Goal: Task Accomplishment & Management: Use online tool/utility

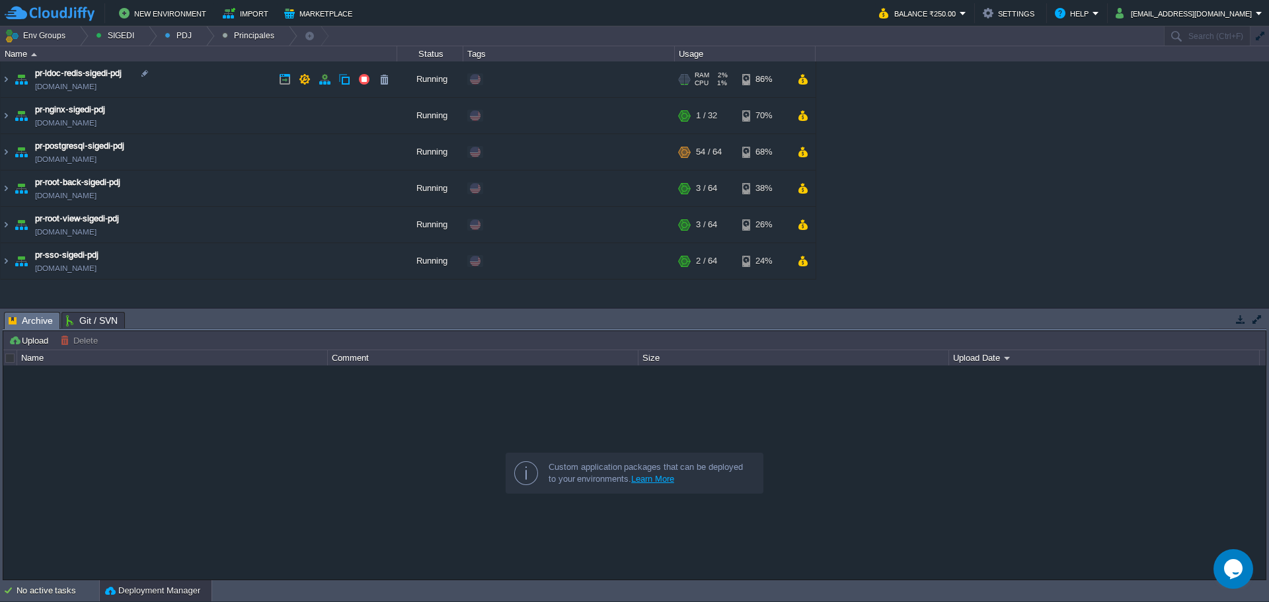
click at [229, 83] on td "pr-ldoc-redis-sigedi-pdj [DOMAIN_NAME]" at bounding box center [199, 79] width 397 height 36
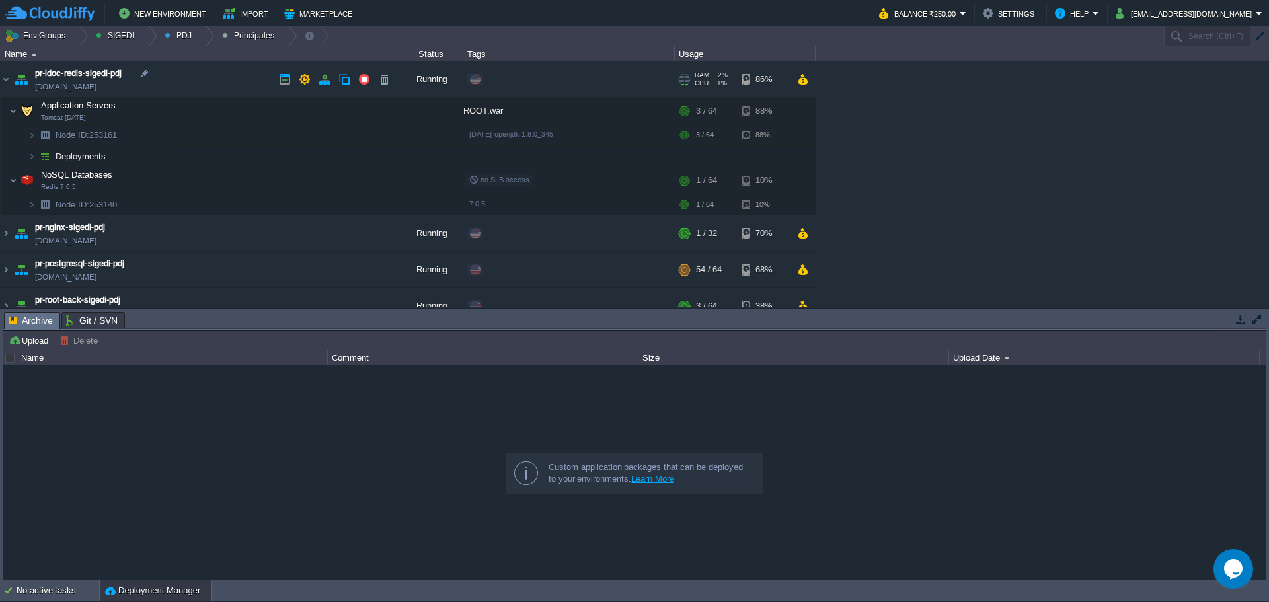
click at [229, 83] on td "pr-ldoc-redis-sigedi-pdj [DOMAIN_NAME]" at bounding box center [199, 79] width 397 height 36
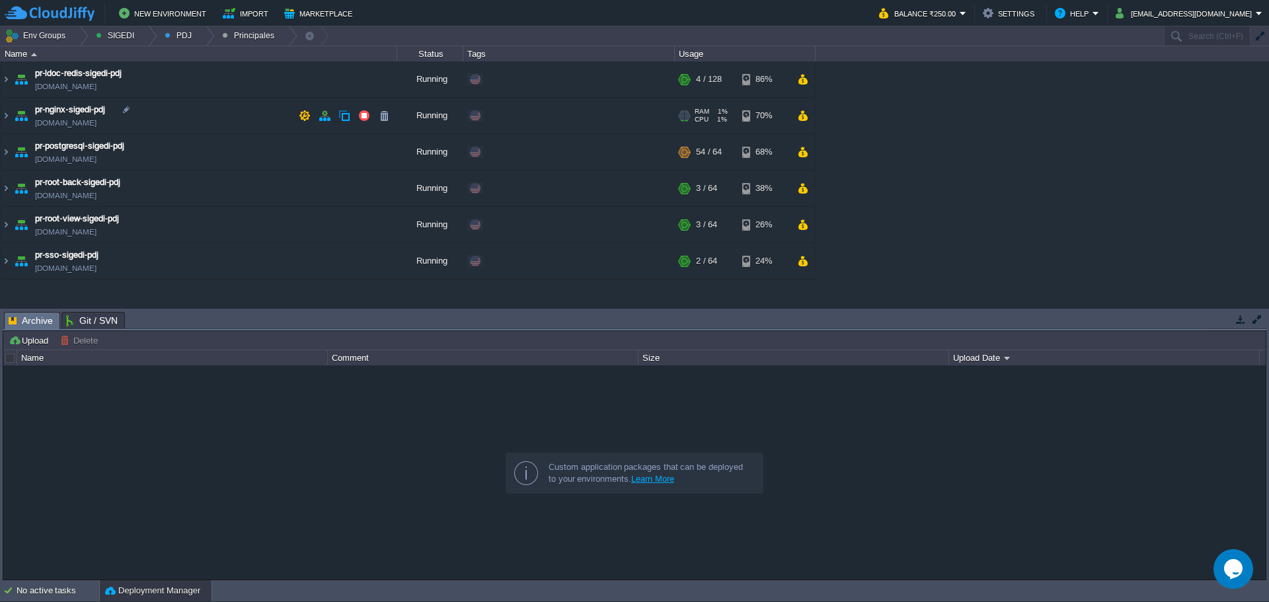
click at [239, 114] on td "pr-nginx-sigedi-pdj [DOMAIN_NAME]" at bounding box center [199, 116] width 397 height 36
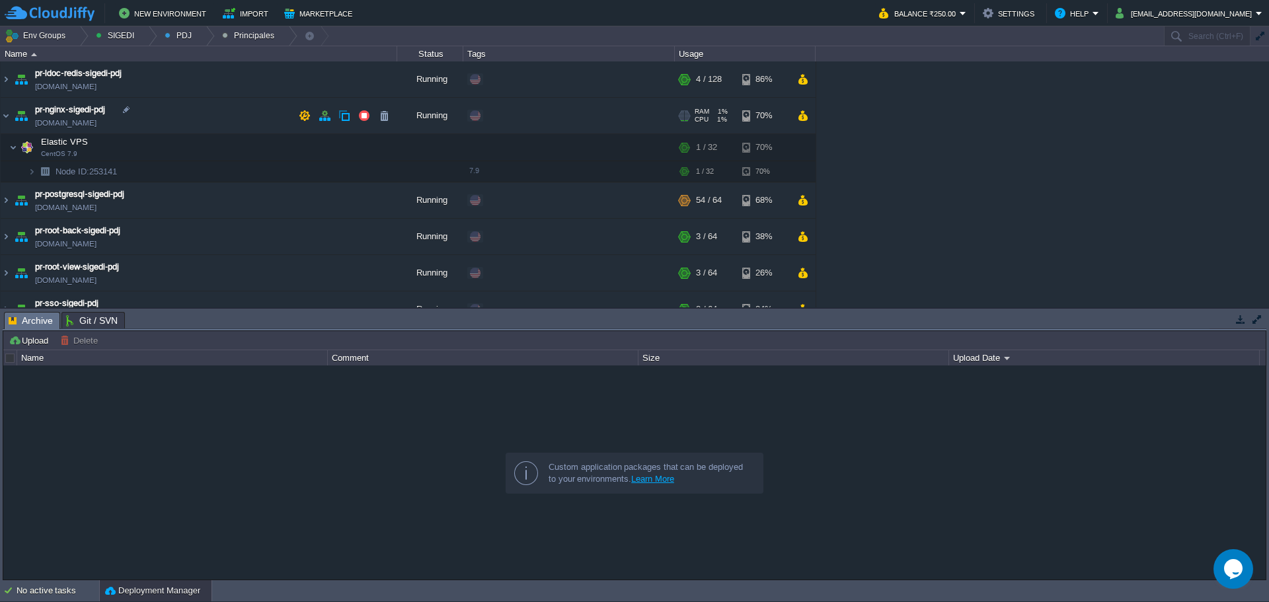
click at [239, 112] on td "pr-nginx-sigedi-pdj [DOMAIN_NAME]" at bounding box center [199, 116] width 397 height 36
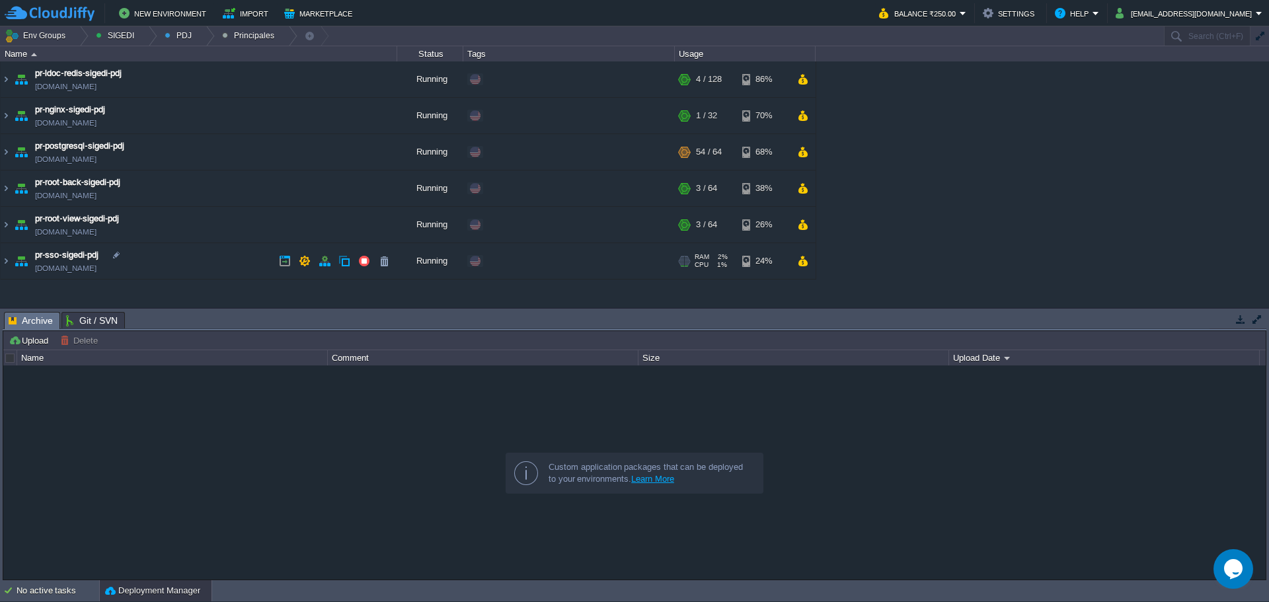
click at [211, 252] on td "pr-sso-sigedi-pdj [DOMAIN_NAME]" at bounding box center [199, 261] width 397 height 36
click at [210, 254] on td "pr-sso-sigedi-pdj [DOMAIN_NAME]" at bounding box center [199, 261] width 397 height 36
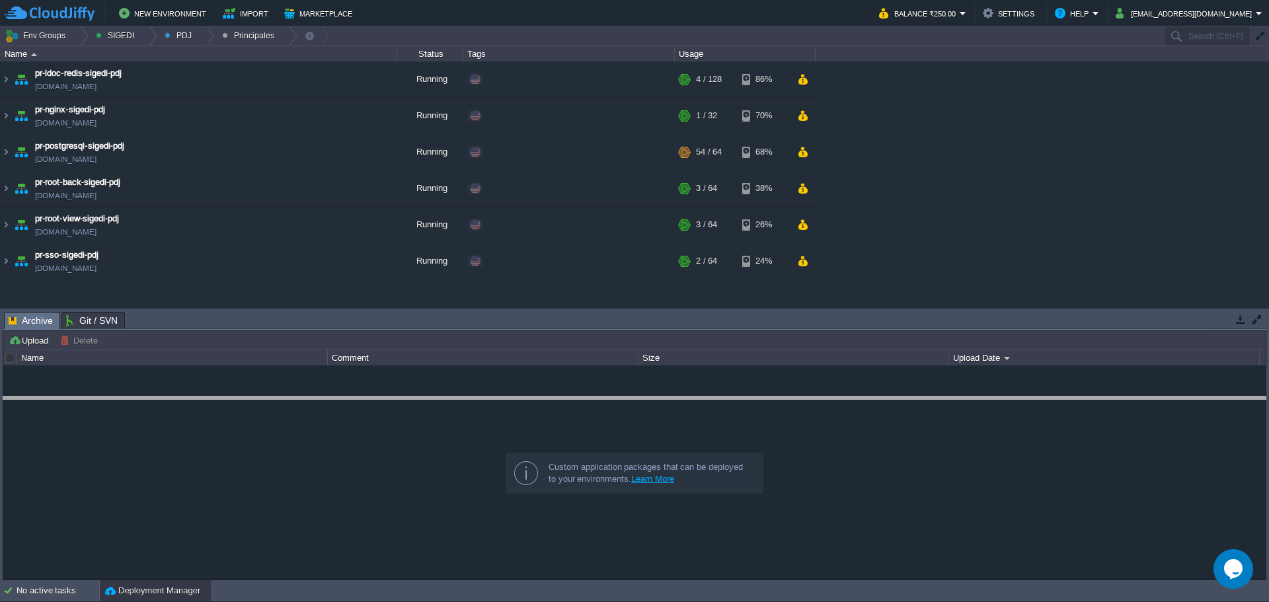
drag, startPoint x: 248, startPoint y: 320, endPoint x: 235, endPoint y: 321, distance: 13.3
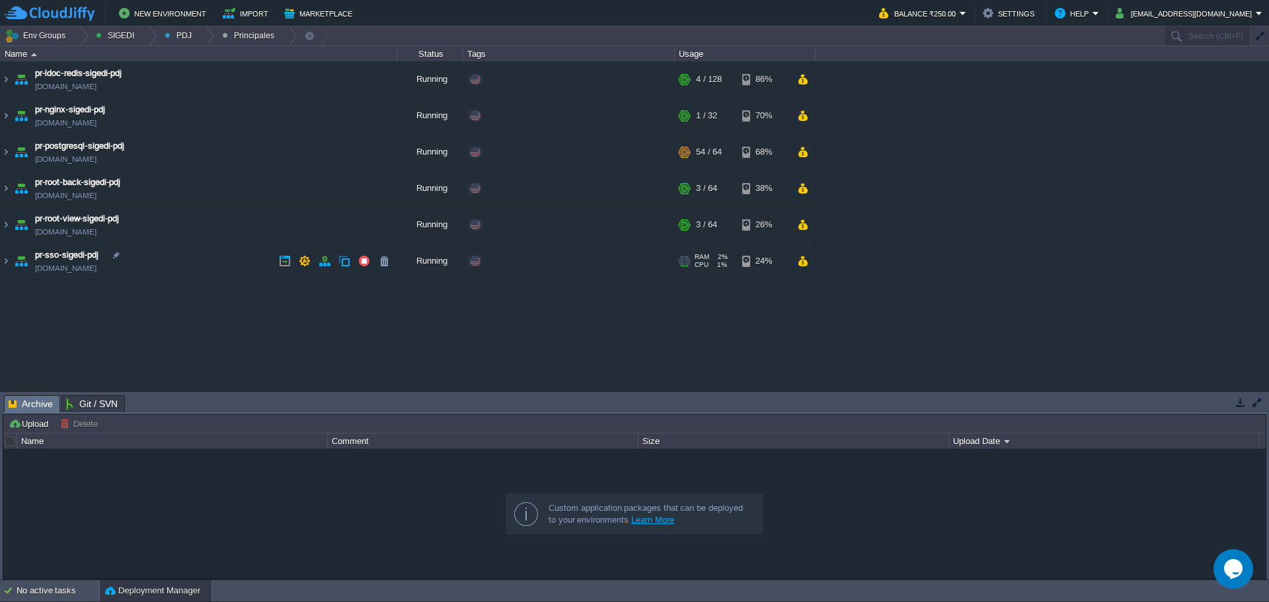
click at [218, 254] on td "pr-sso-sigedi-pdj [DOMAIN_NAME]" at bounding box center [199, 261] width 397 height 36
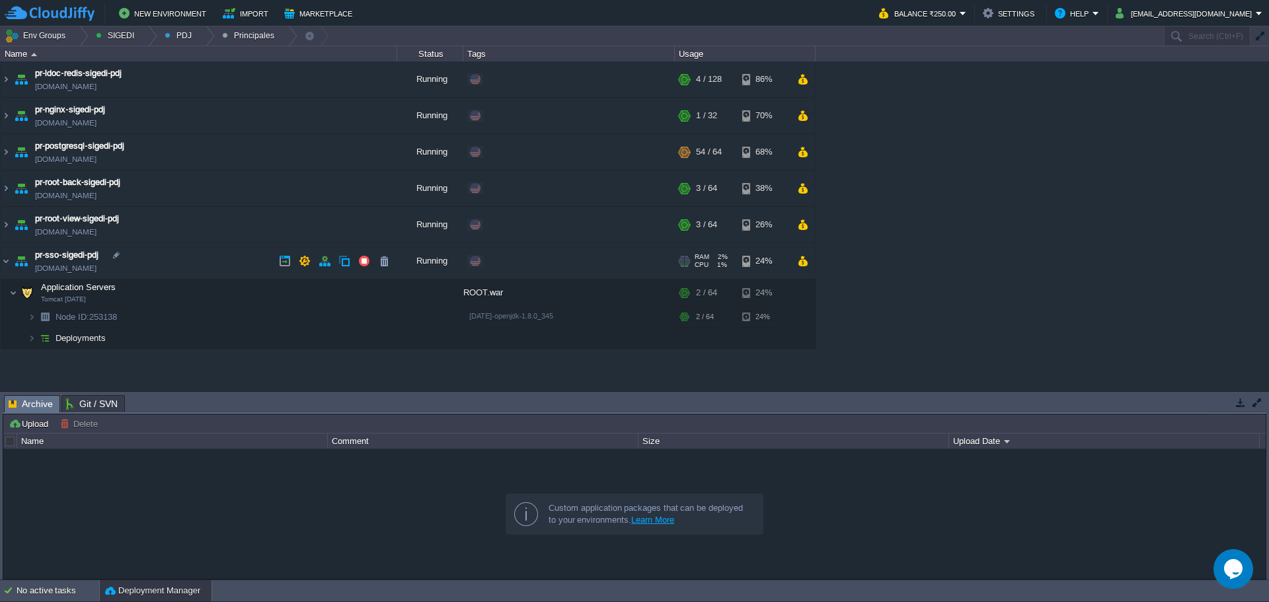
click at [218, 254] on td "pr-sso-sigedi-pdj [DOMAIN_NAME]" at bounding box center [199, 261] width 397 height 36
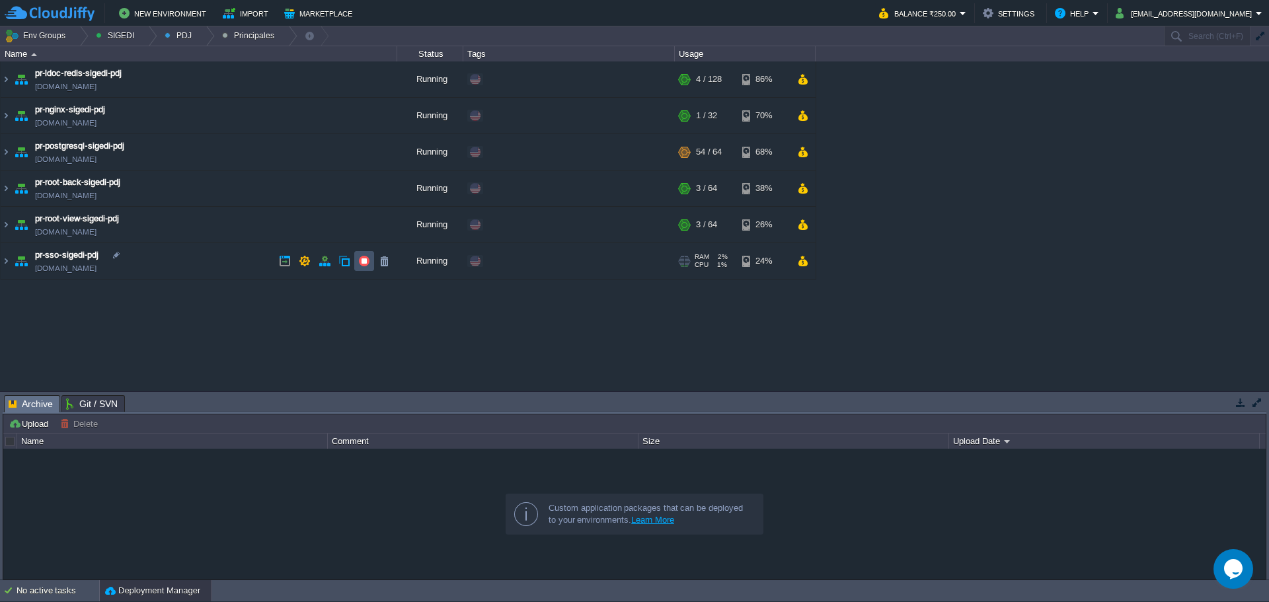
click at [368, 260] on button "button" at bounding box center [364, 261] width 12 height 12
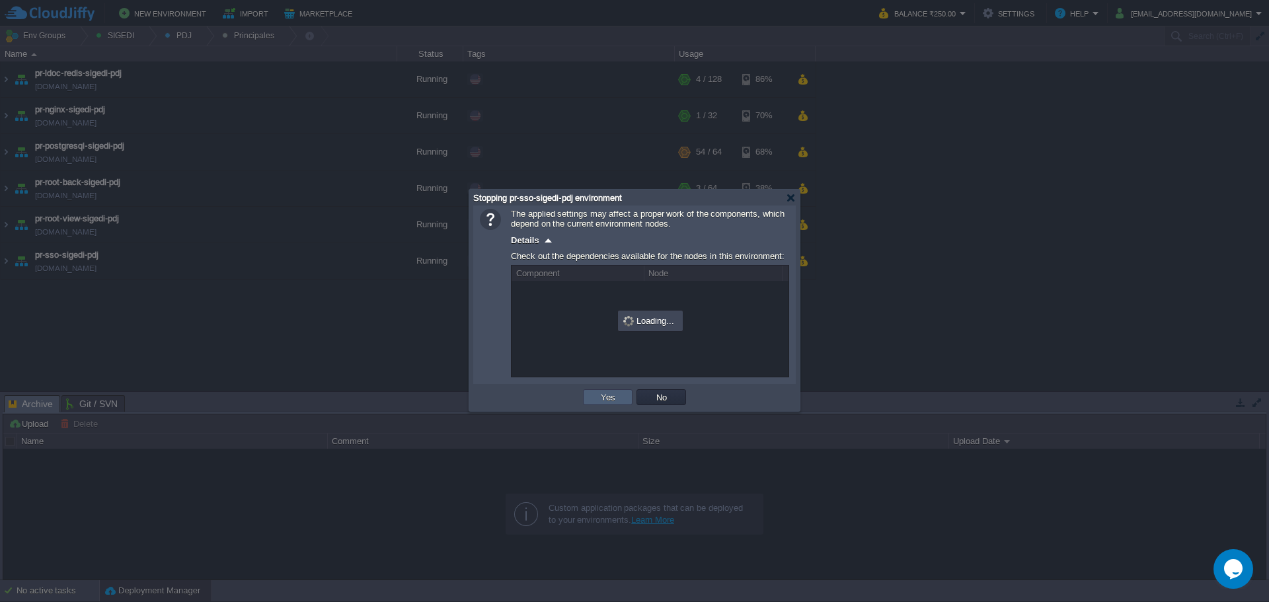
click at [591, 400] on td "Yes" at bounding box center [608, 397] width 50 height 16
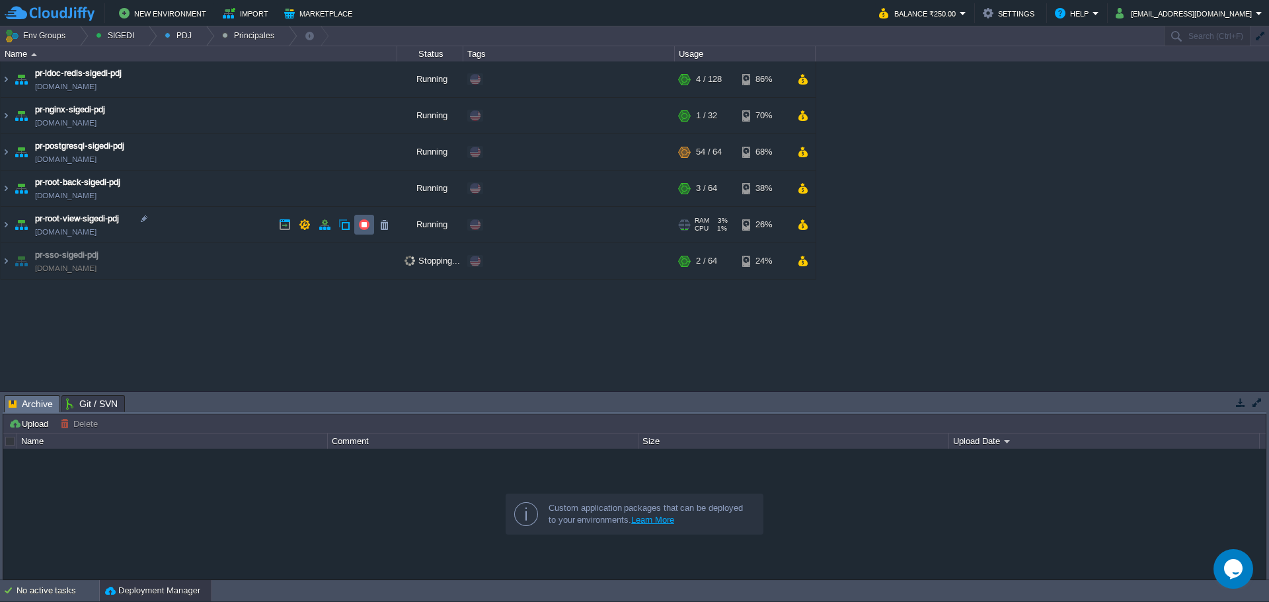
click at [361, 223] on button "button" at bounding box center [364, 225] width 12 height 12
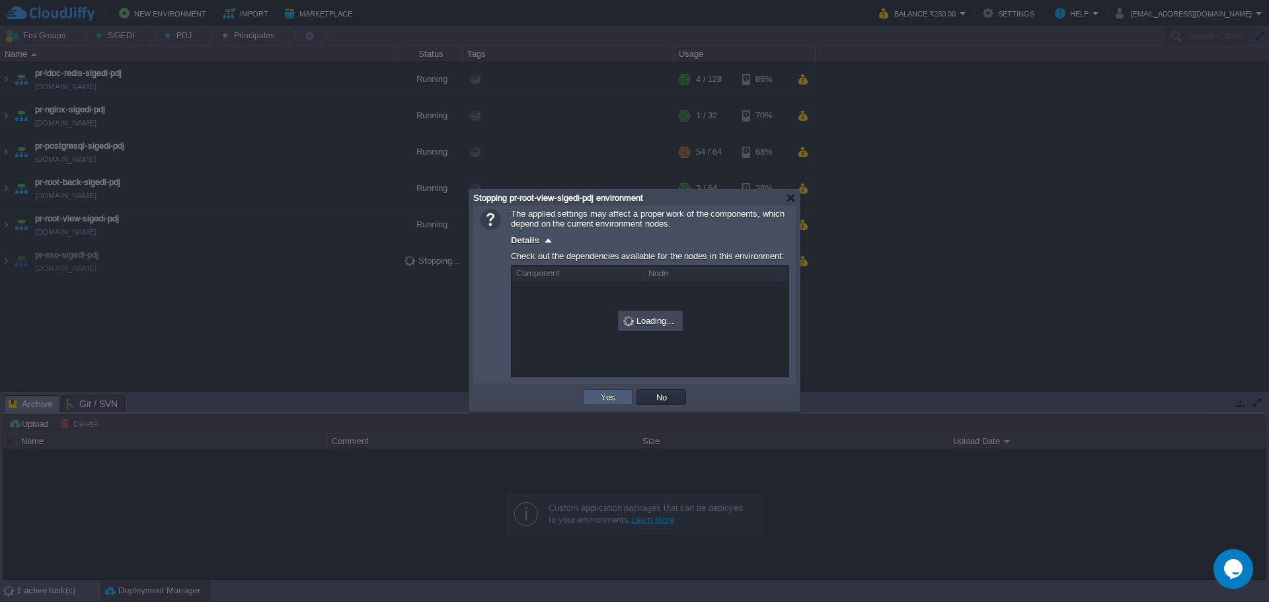
drag, startPoint x: 602, startPoint y: 394, endPoint x: 585, endPoint y: 371, distance: 28.8
click at [602, 393] on button "Yes" at bounding box center [608, 397] width 22 height 12
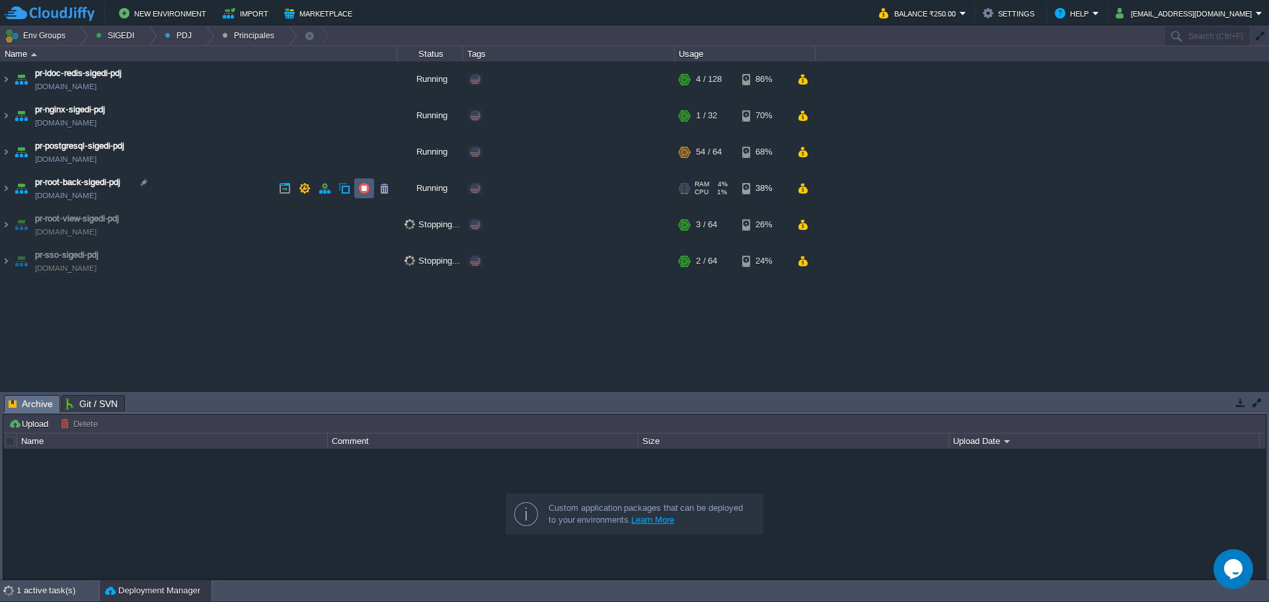
click at [366, 190] on button "button" at bounding box center [364, 188] width 12 height 12
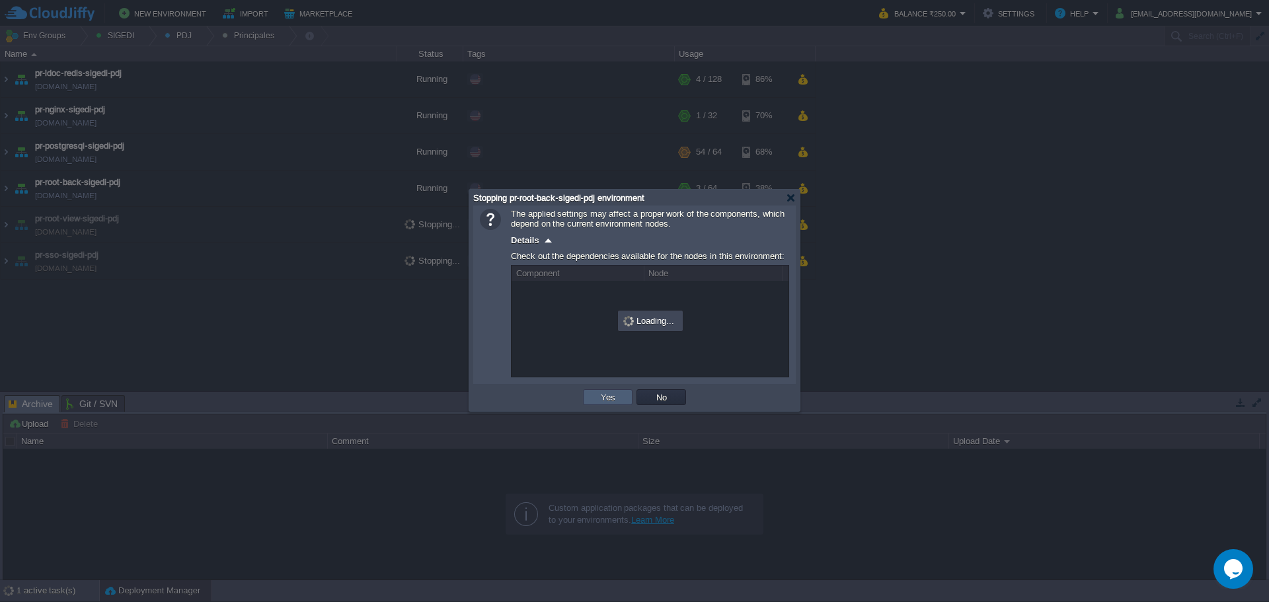
click at [588, 404] on td "Yes" at bounding box center [608, 397] width 50 height 16
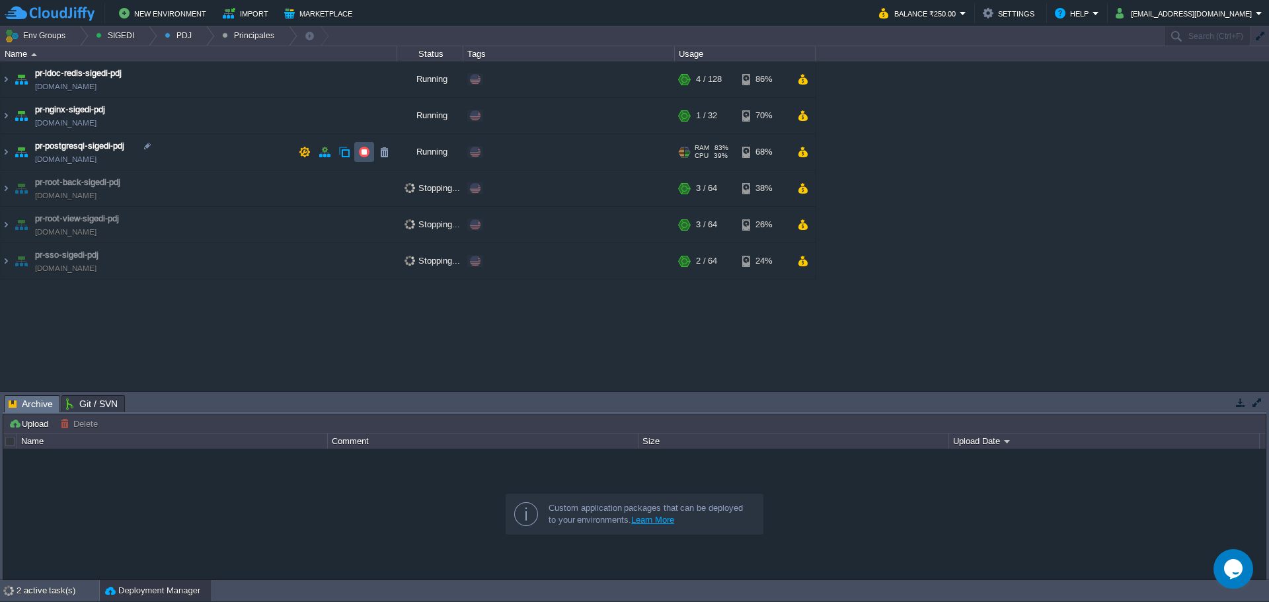
click at [361, 148] on button "button" at bounding box center [364, 152] width 12 height 12
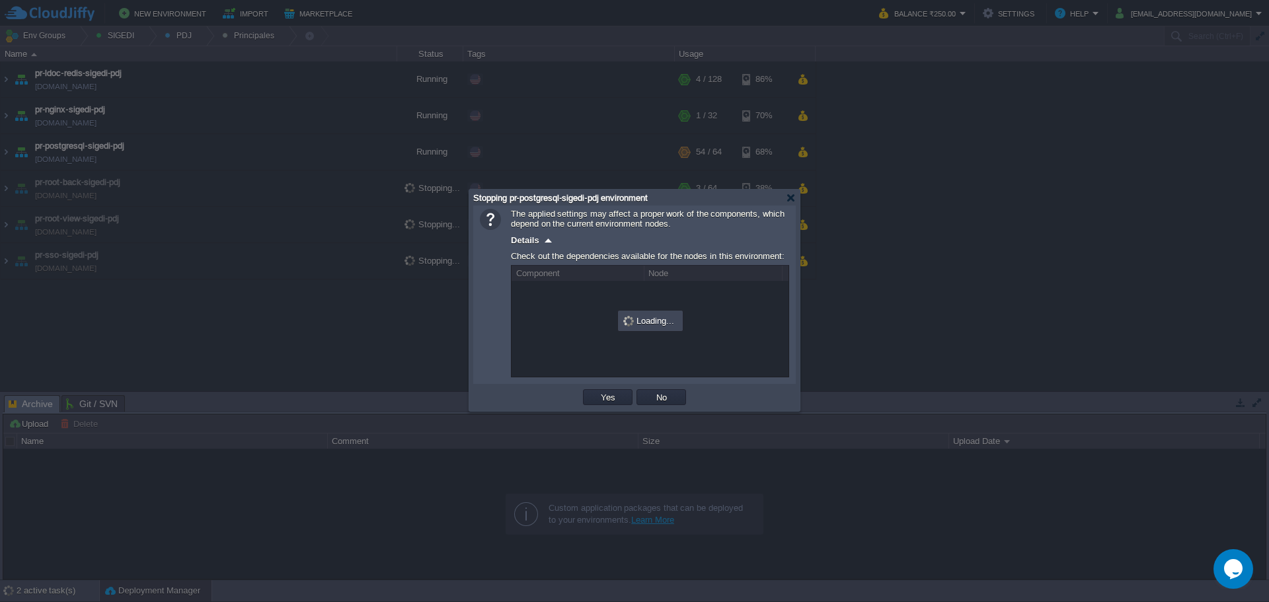
click at [597, 409] on div "OK Yes No Cancel" at bounding box center [634, 397] width 322 height 27
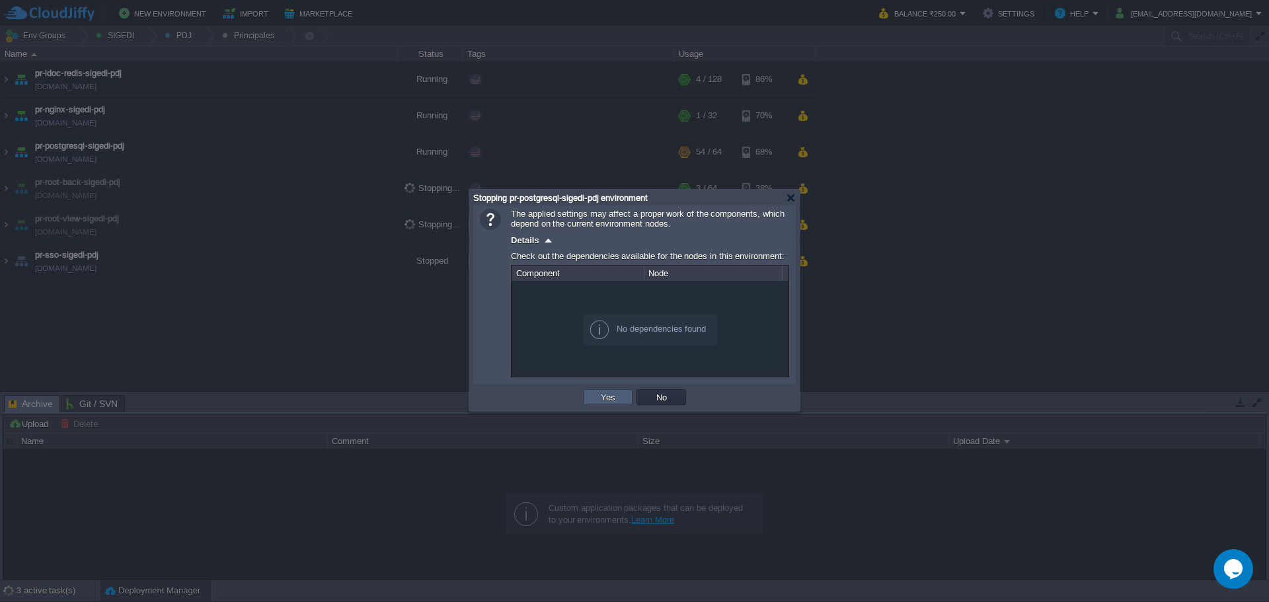
click at [596, 393] on td "Yes" at bounding box center [608, 397] width 50 height 16
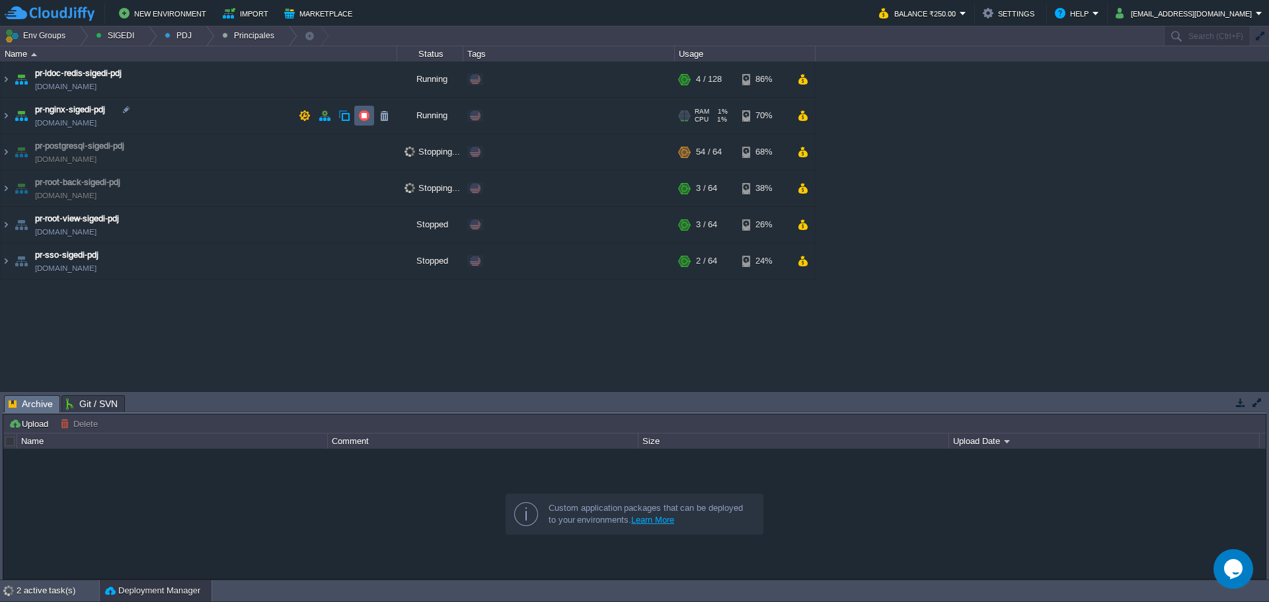
click at [358, 115] on td at bounding box center [364, 116] width 20 height 20
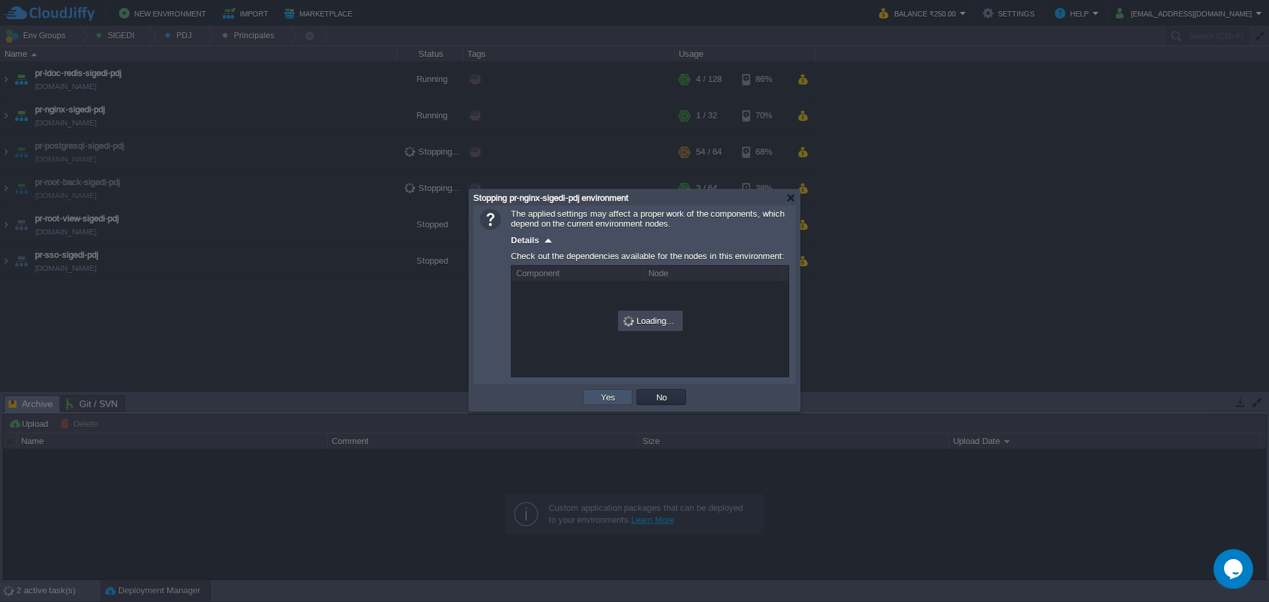
click at [609, 402] on button "Yes" at bounding box center [608, 397] width 22 height 12
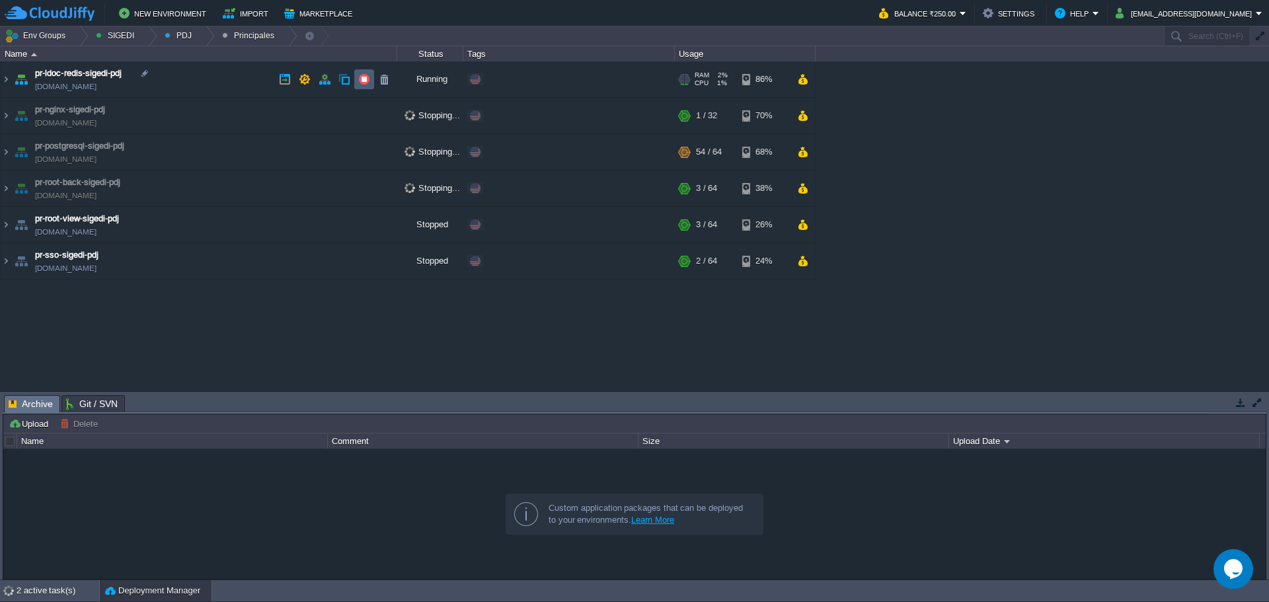
click at [362, 73] on td at bounding box center [364, 79] width 20 height 20
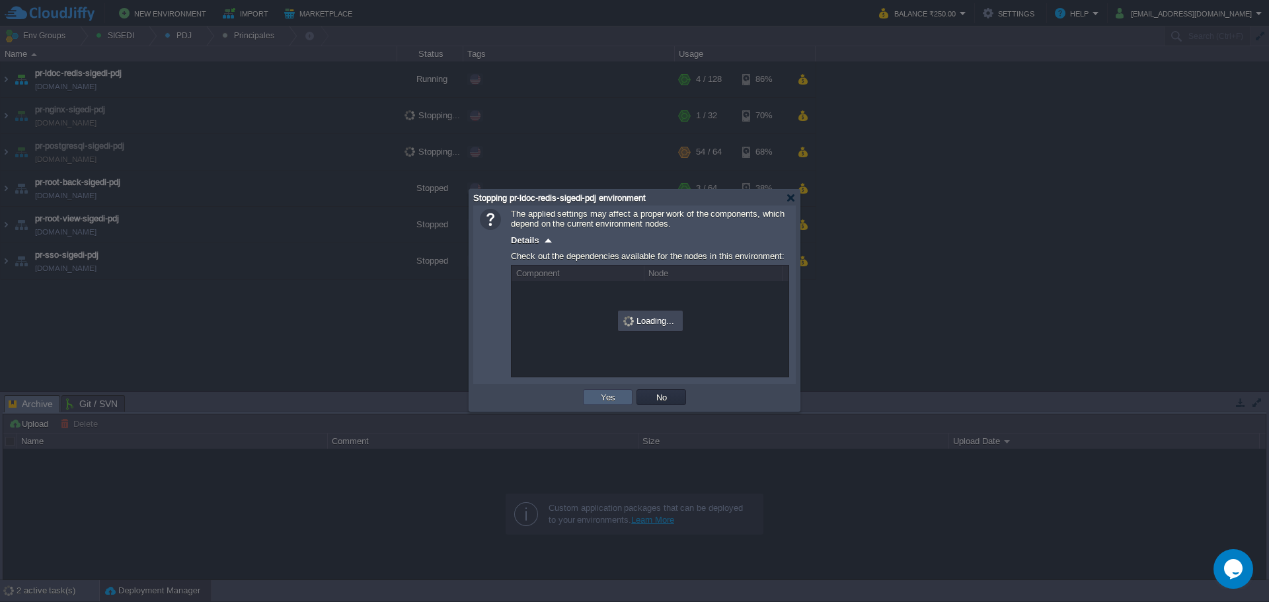
click at [607, 400] on button "Yes" at bounding box center [608, 397] width 22 height 12
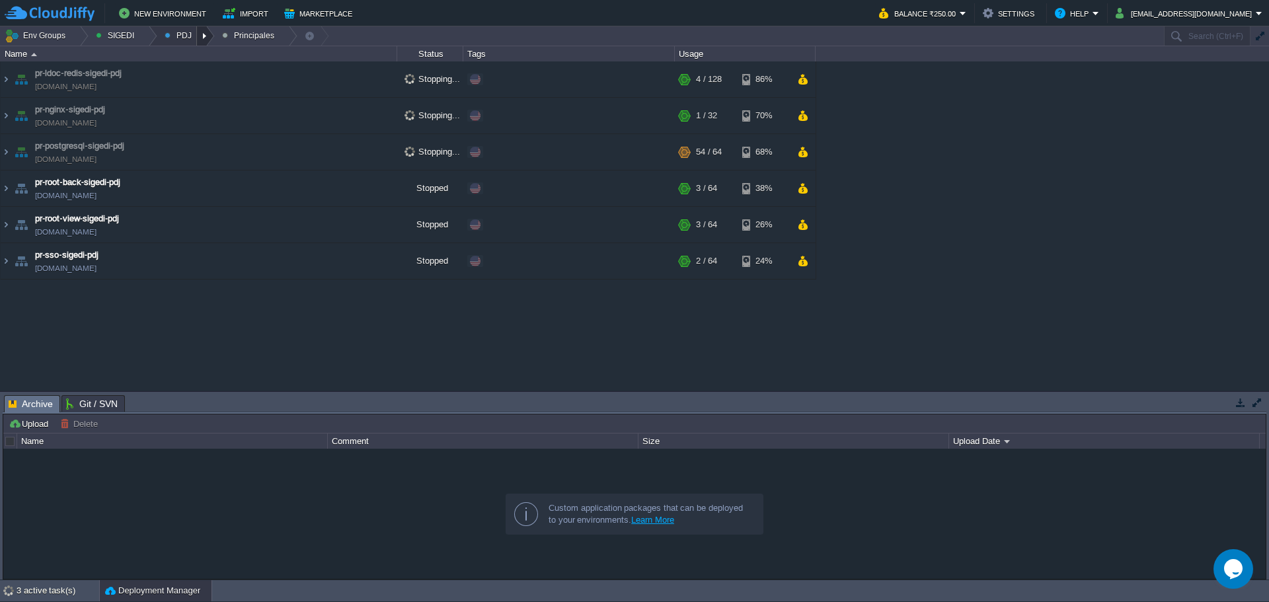
click at [197, 36] on div at bounding box center [206, 35] width 18 height 19
click at [200, 78] on link "Principales" at bounding box center [194, 72] width 74 height 15
drag, startPoint x: 200, startPoint y: 37, endPoint x: 199, endPoint y: 45, distance: 8.0
click at [199, 37] on div at bounding box center [206, 35] width 18 height 19
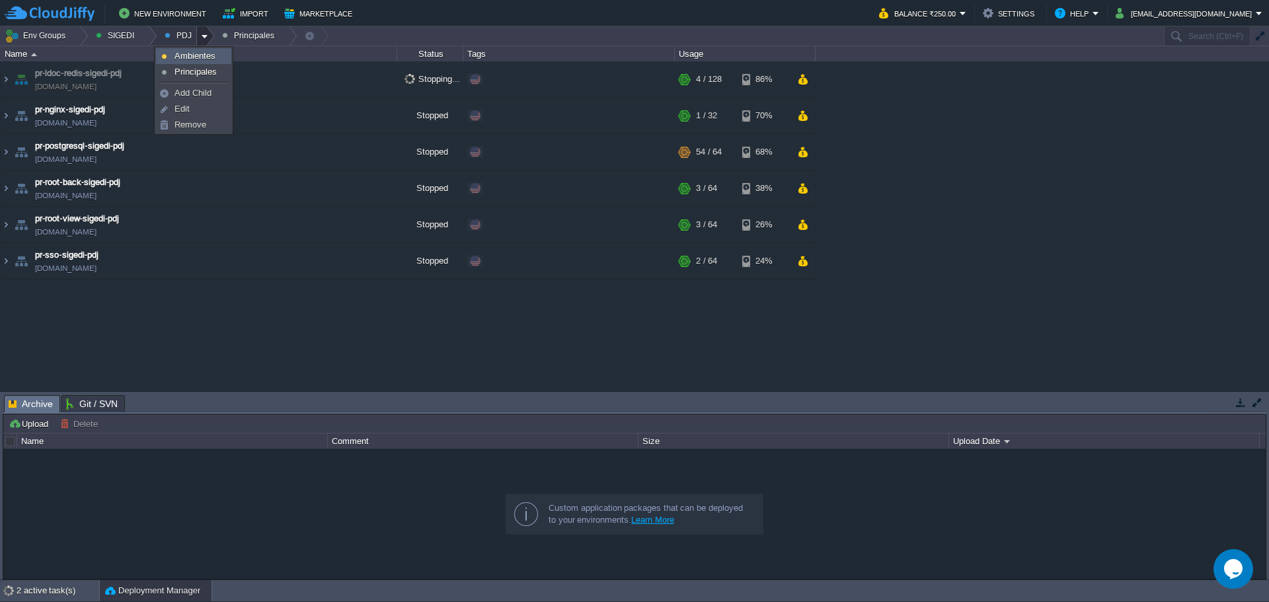
drag, startPoint x: 199, startPoint y: 45, endPoint x: 198, endPoint y: 54, distance: 9.3
click at [198, 54] on span "Ambientes" at bounding box center [194, 56] width 41 height 10
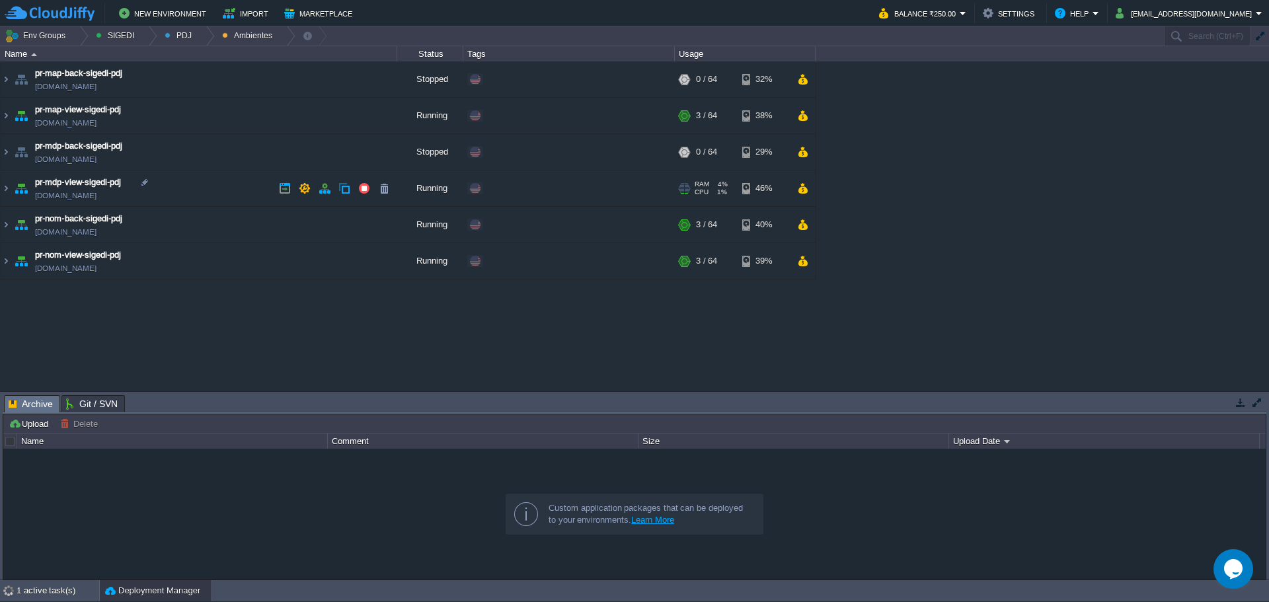
click at [214, 197] on td "pr-mdp-view-sigedi-pdj [DOMAIN_NAME]" at bounding box center [199, 188] width 397 height 36
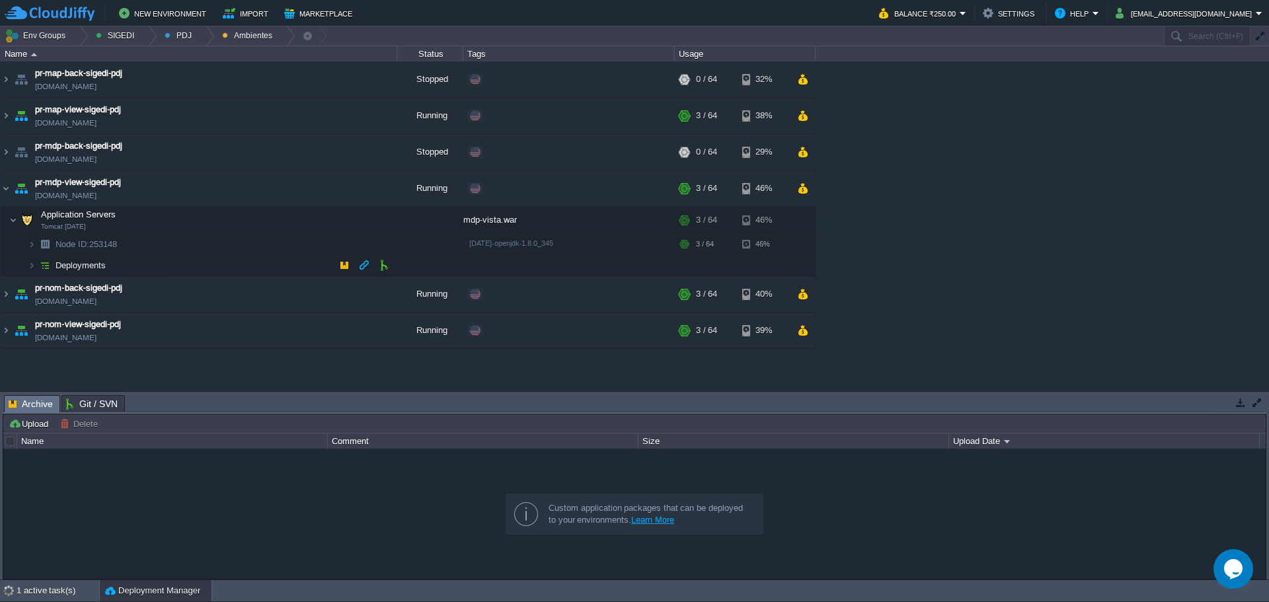
click at [183, 274] on td "Deployments" at bounding box center [199, 265] width 397 height 21
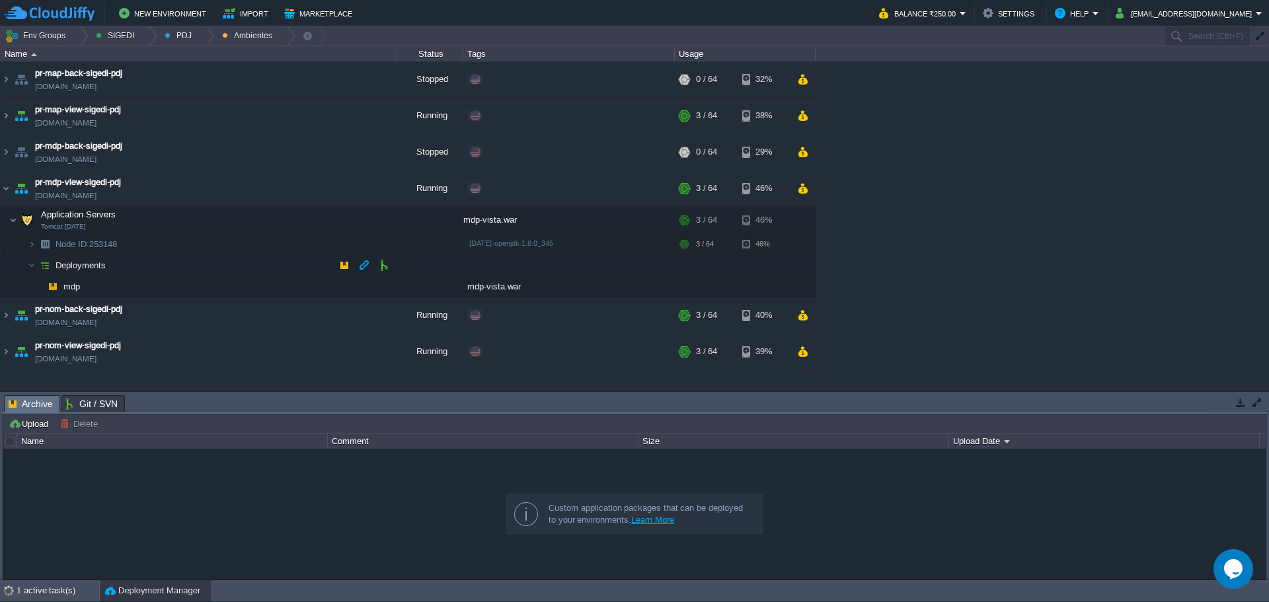
click at [183, 273] on td "Deployments" at bounding box center [199, 265] width 397 height 21
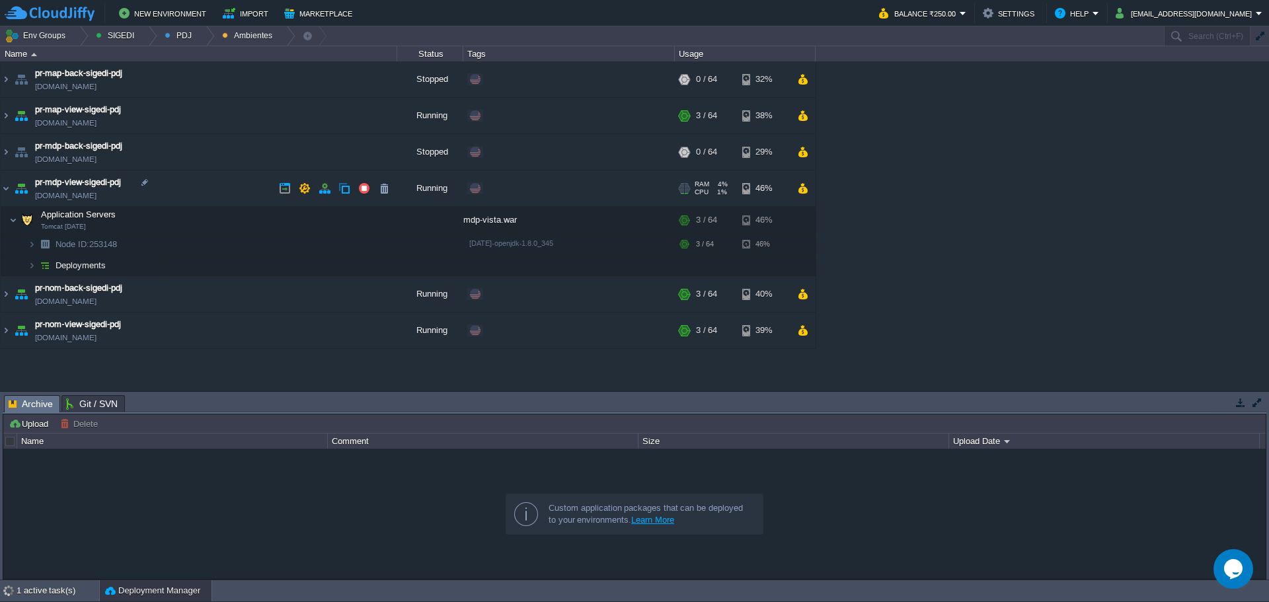
click at [193, 185] on td "pr-mdp-view-sigedi-pdj [DOMAIN_NAME]" at bounding box center [199, 188] width 397 height 36
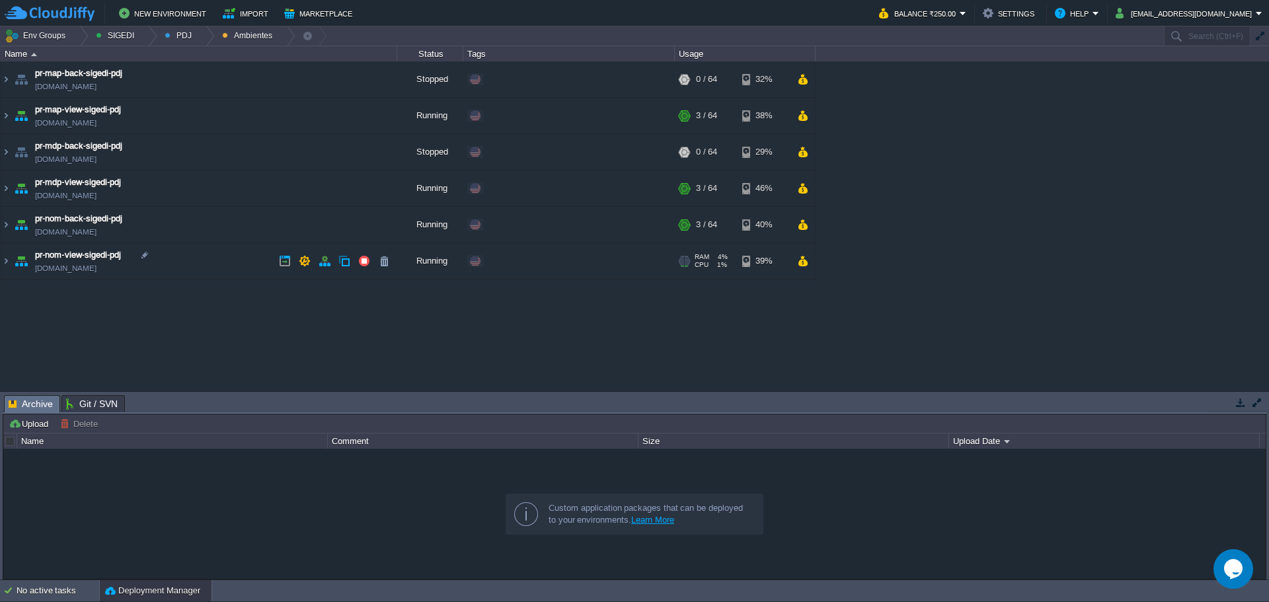
click at [203, 265] on td "pr-nom-view-sigedi-pdj [DOMAIN_NAME]" at bounding box center [199, 261] width 397 height 36
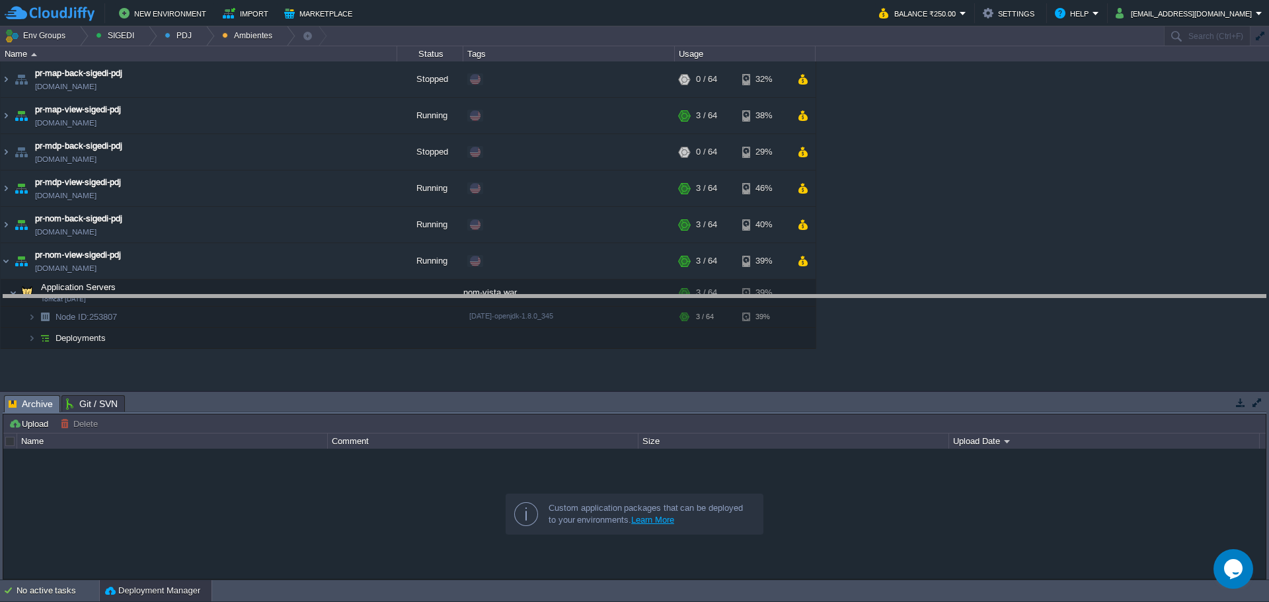
drag, startPoint x: 264, startPoint y: 406, endPoint x: 275, endPoint y: 314, distance: 93.1
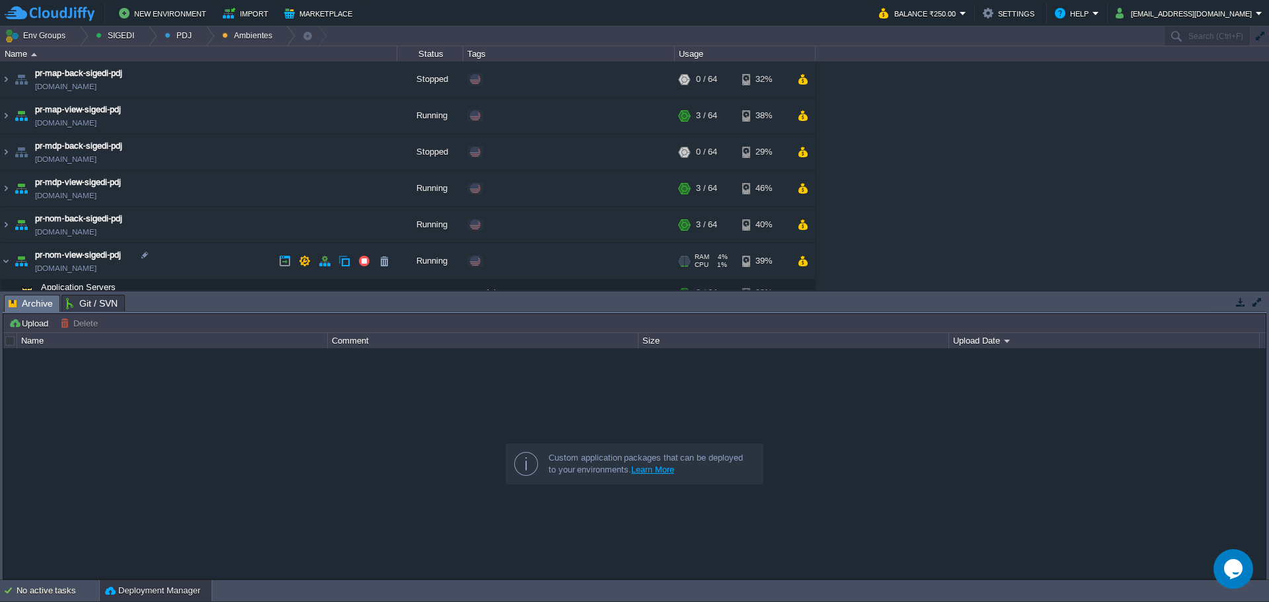
click at [225, 262] on td "pr-nom-view-sigedi-pdj [DOMAIN_NAME]" at bounding box center [199, 261] width 397 height 36
click at [356, 266] on td at bounding box center [364, 261] width 20 height 20
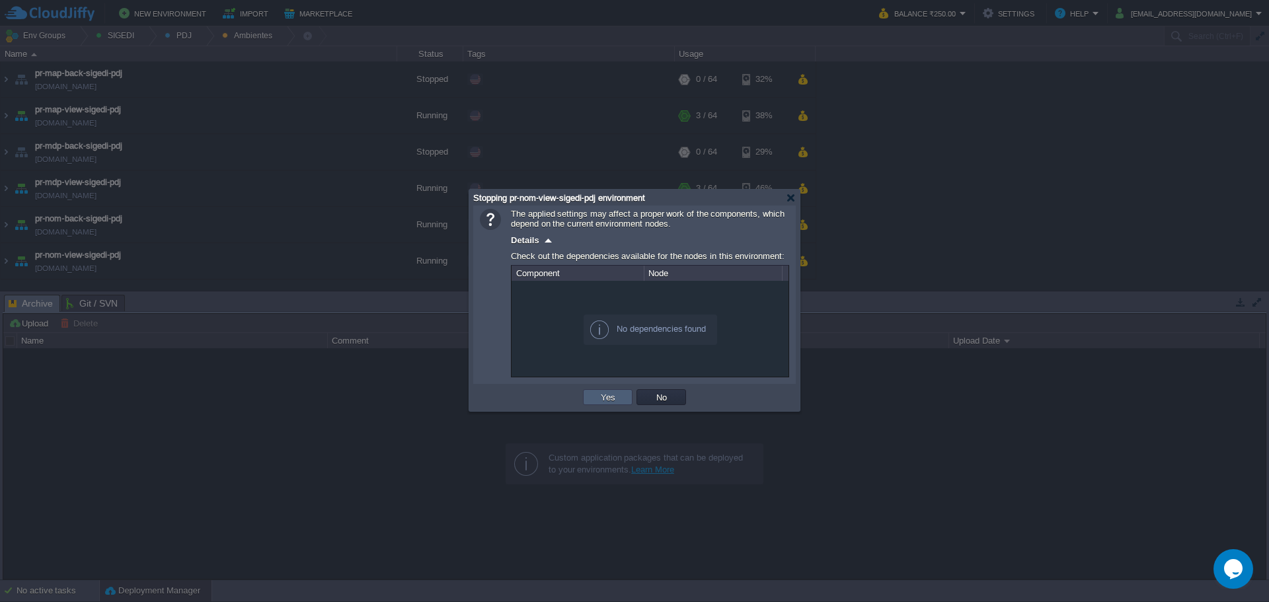
click at [595, 395] on td "Yes" at bounding box center [608, 397] width 50 height 16
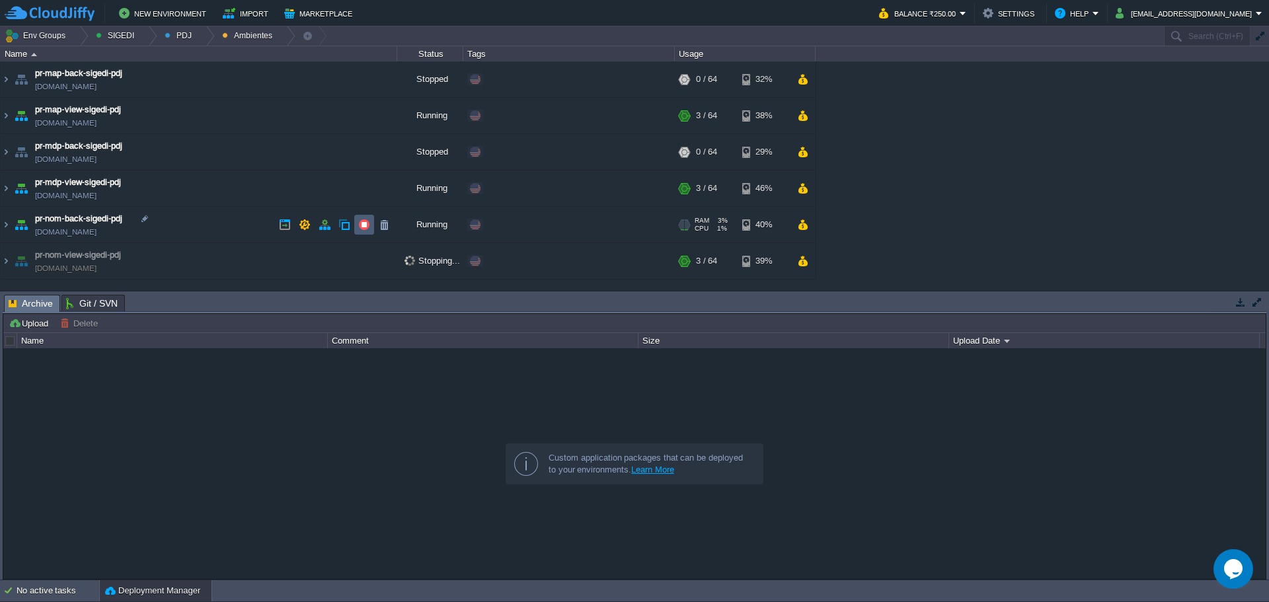
click at [364, 227] on button "button" at bounding box center [364, 225] width 12 height 12
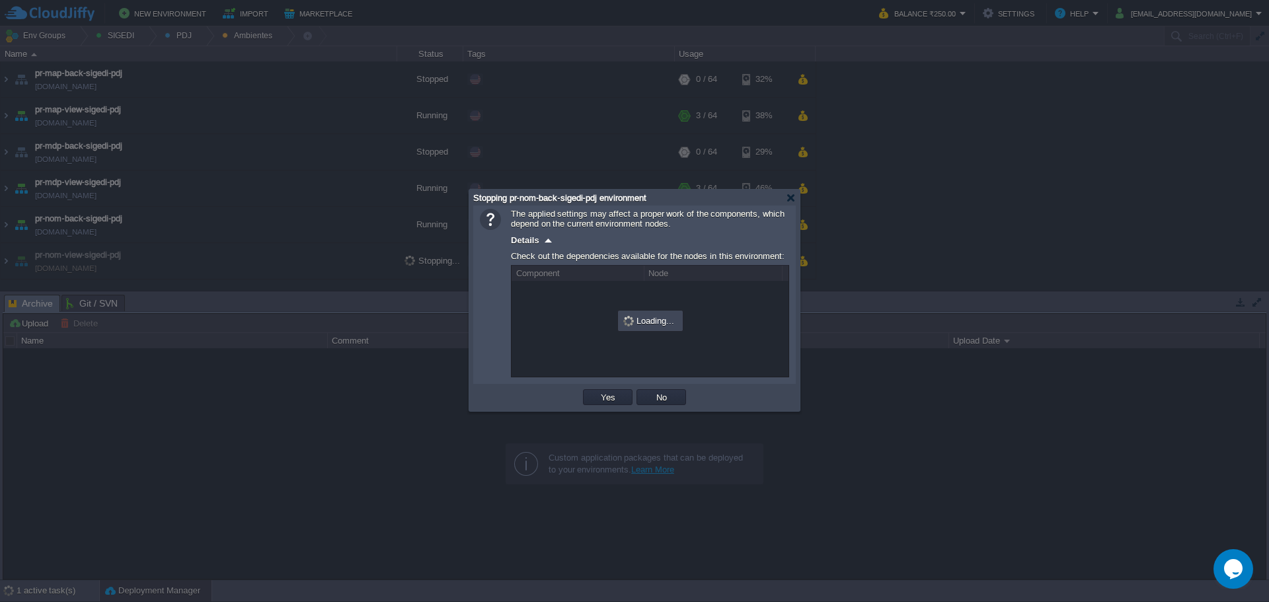
click at [618, 407] on td "Yes" at bounding box center [608, 397] width 54 height 20
click at [615, 398] on button "Yes" at bounding box center [608, 397] width 22 height 12
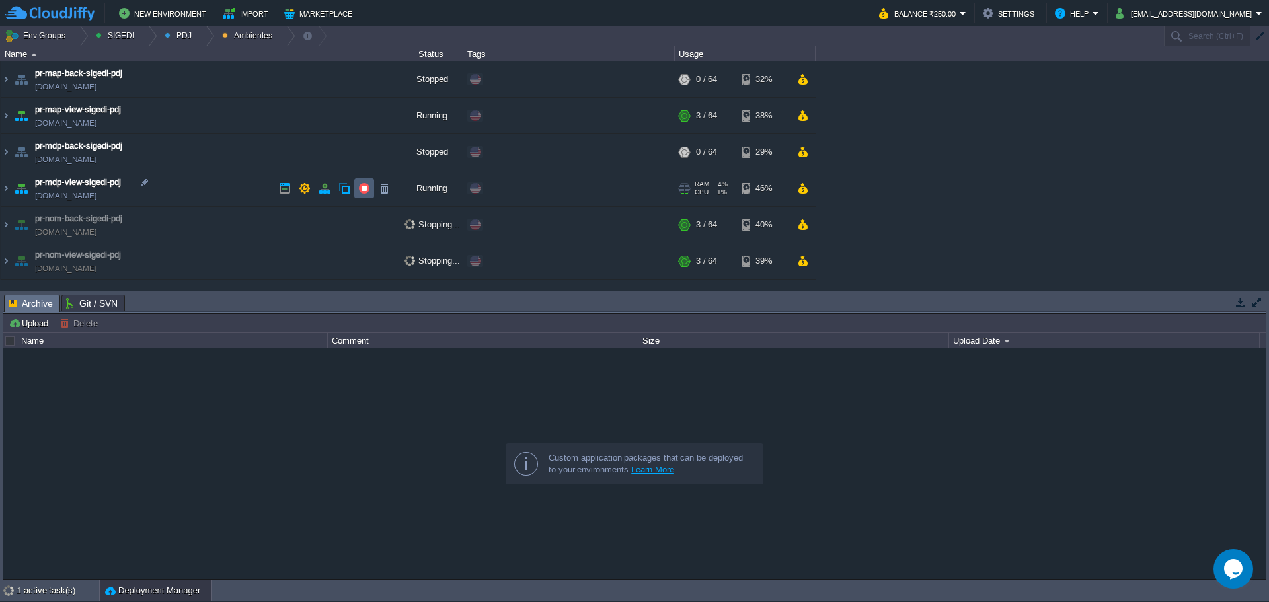
click at [356, 195] on td at bounding box center [364, 188] width 20 height 20
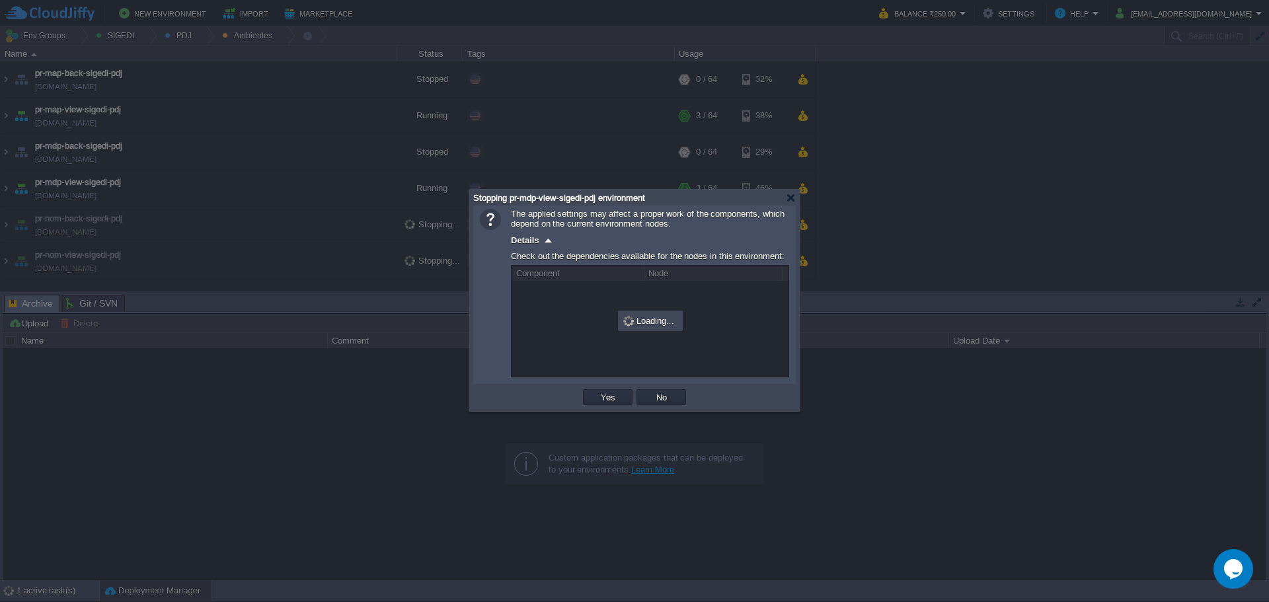
click at [589, 407] on td "Yes" at bounding box center [608, 397] width 54 height 20
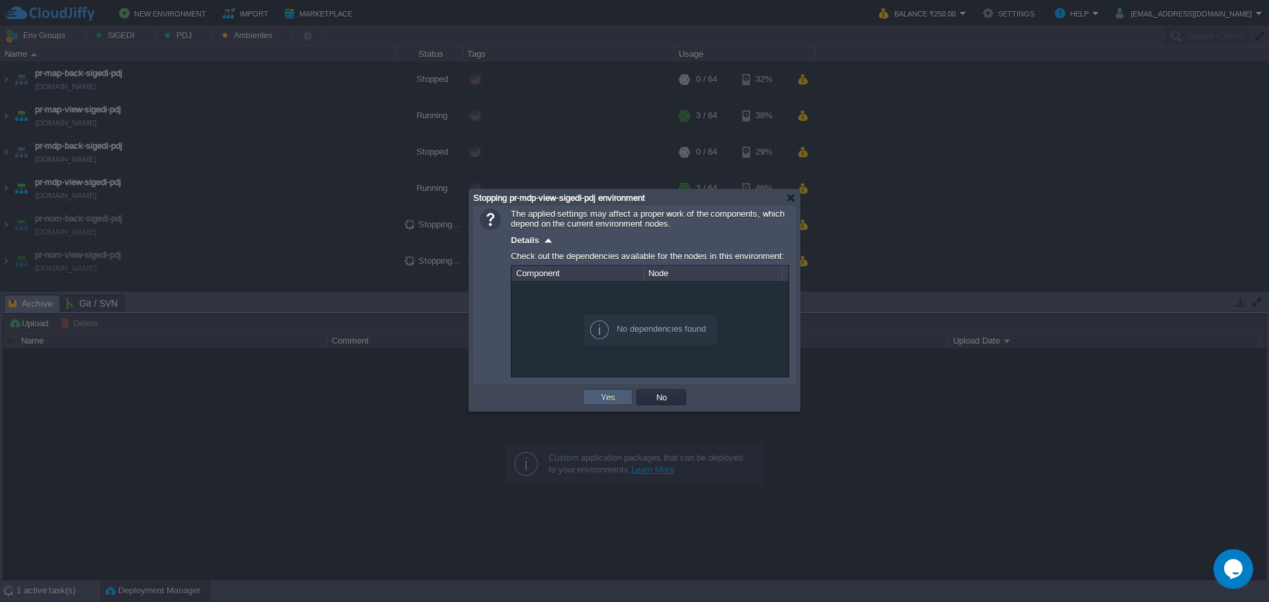
click at [589, 405] on td "Yes" at bounding box center [608, 397] width 50 height 16
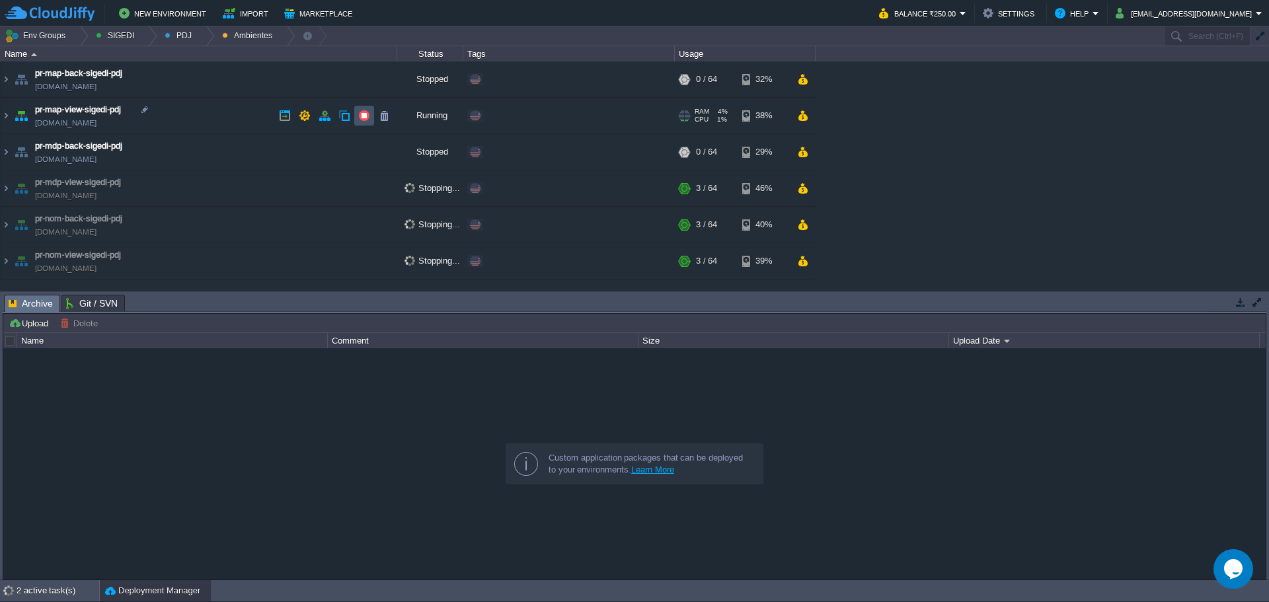
click at [367, 112] on button "button" at bounding box center [364, 116] width 12 height 12
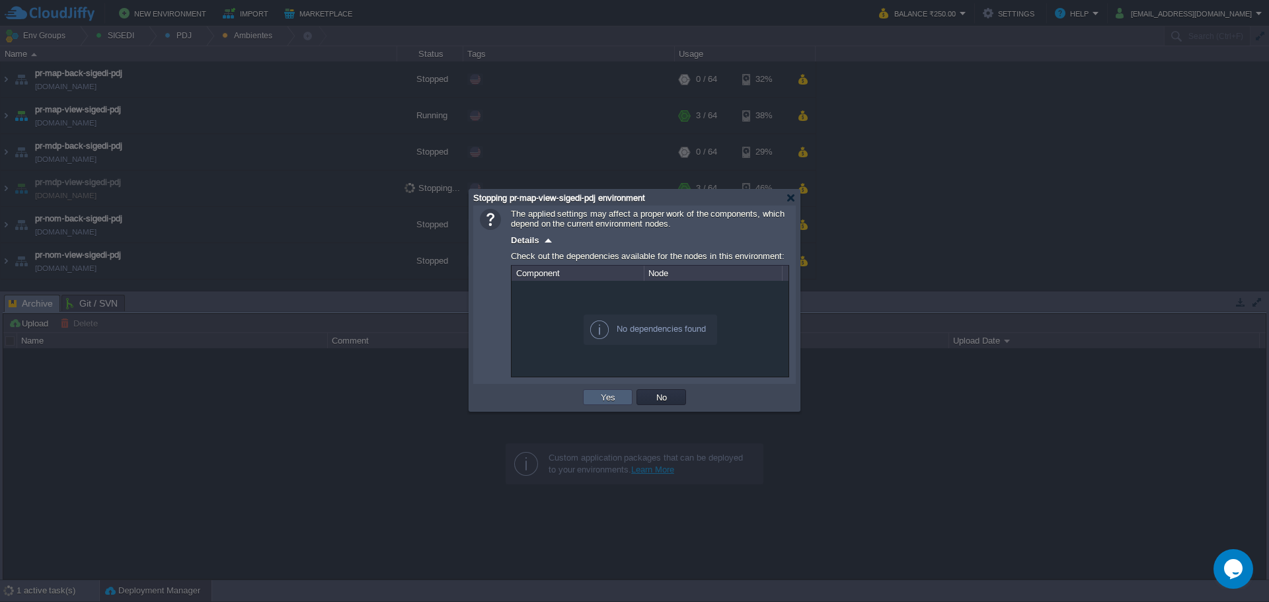
click at [584, 397] on td "Yes" at bounding box center [608, 397] width 50 height 16
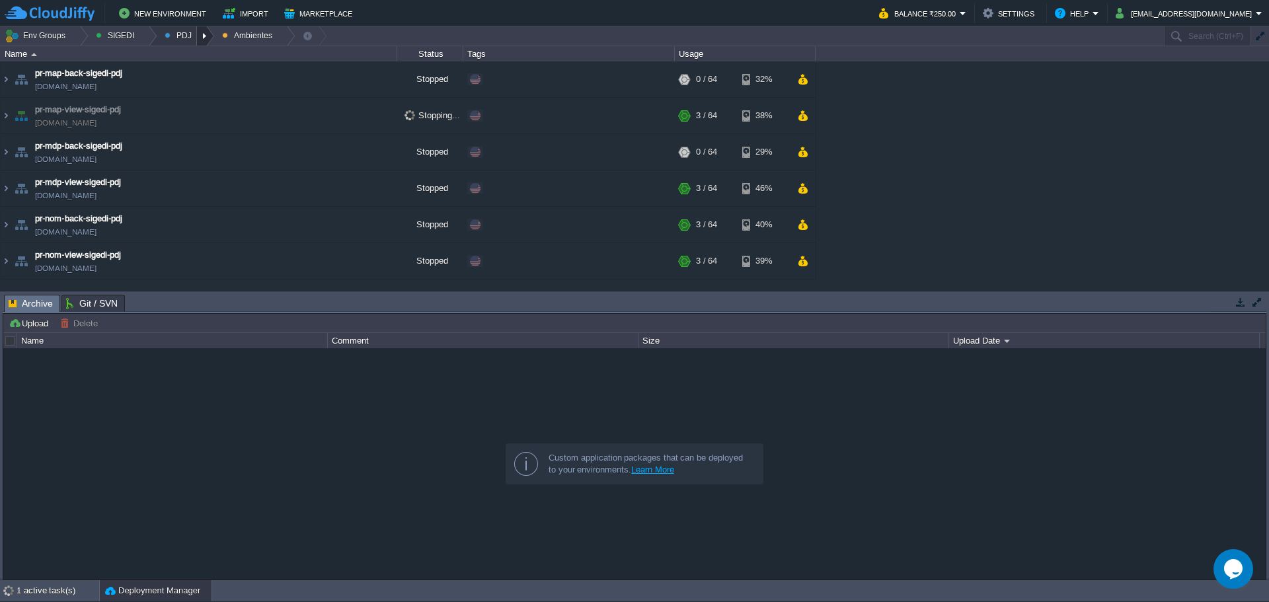
click at [198, 43] on div at bounding box center [206, 35] width 18 height 19
click at [192, 79] on li "Principales" at bounding box center [193, 72] width 75 height 16
click at [204, 35] on div at bounding box center [206, 35] width 18 height 19
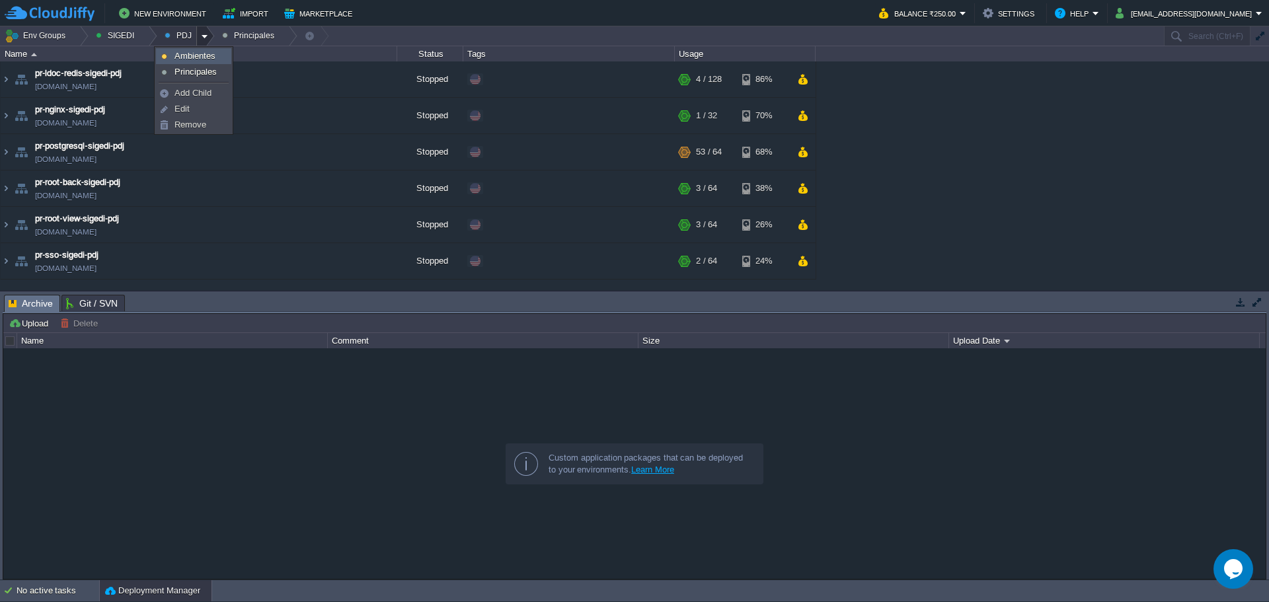
click at [195, 54] on span "Ambientes" at bounding box center [194, 56] width 41 height 10
click at [197, 37] on div at bounding box center [206, 35] width 18 height 19
click at [201, 68] on span "Principales" at bounding box center [195, 72] width 42 height 10
drag, startPoint x: 274, startPoint y: 151, endPoint x: 322, endPoint y: 151, distance: 47.6
click at [274, 151] on td "pr-postgresql-sigedi-pdj [DOMAIN_NAME]" at bounding box center [199, 152] width 397 height 36
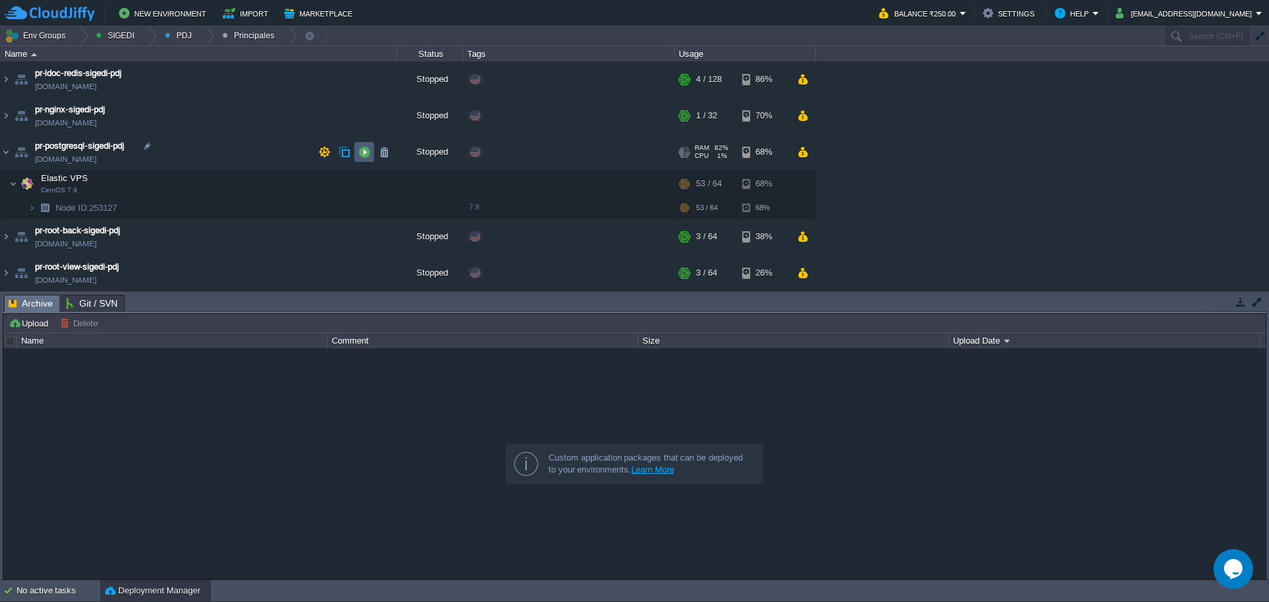
click at [371, 156] on td at bounding box center [364, 152] width 20 height 20
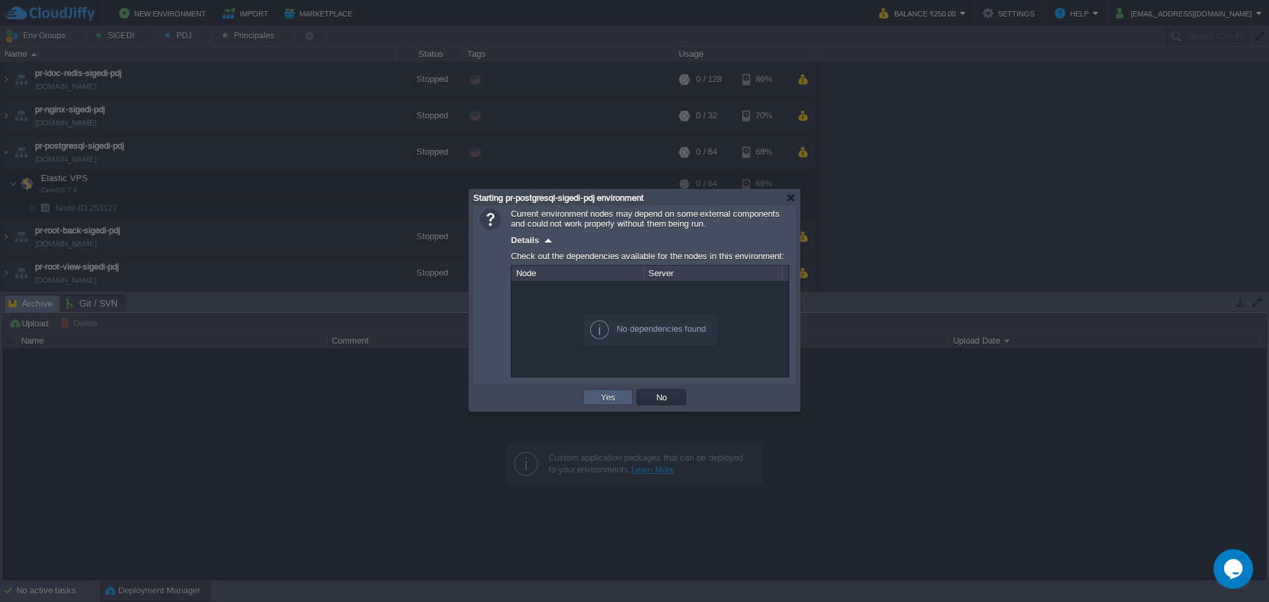
click at [592, 400] on td "Yes" at bounding box center [608, 397] width 50 height 16
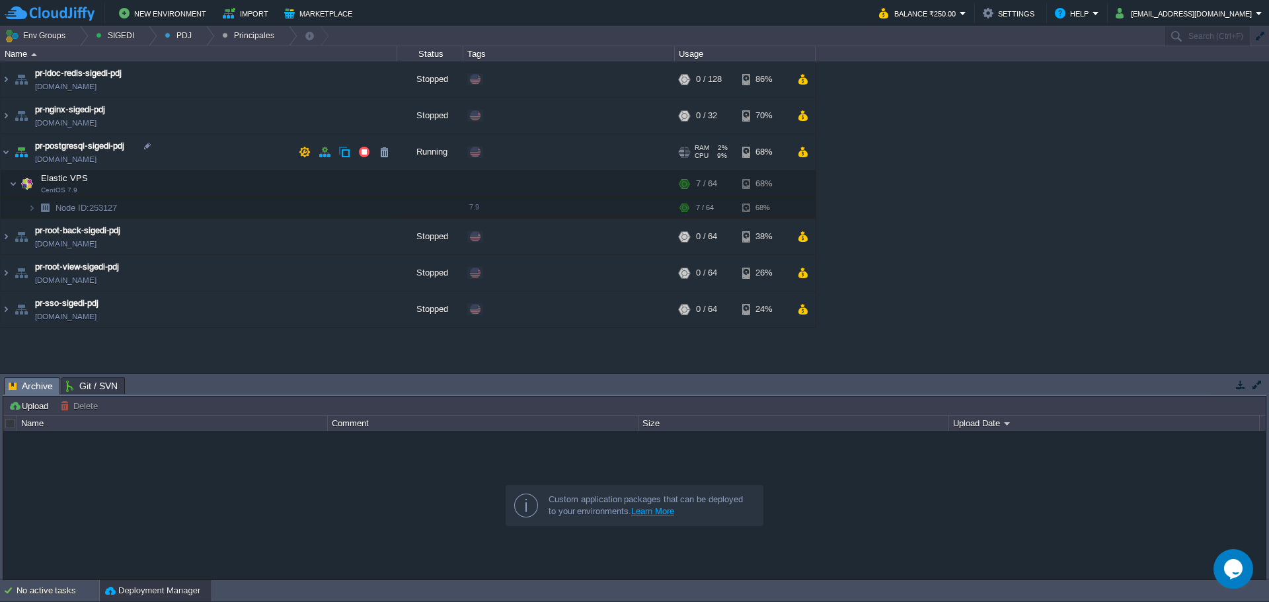
click at [12, 149] on img at bounding box center [21, 152] width 19 height 36
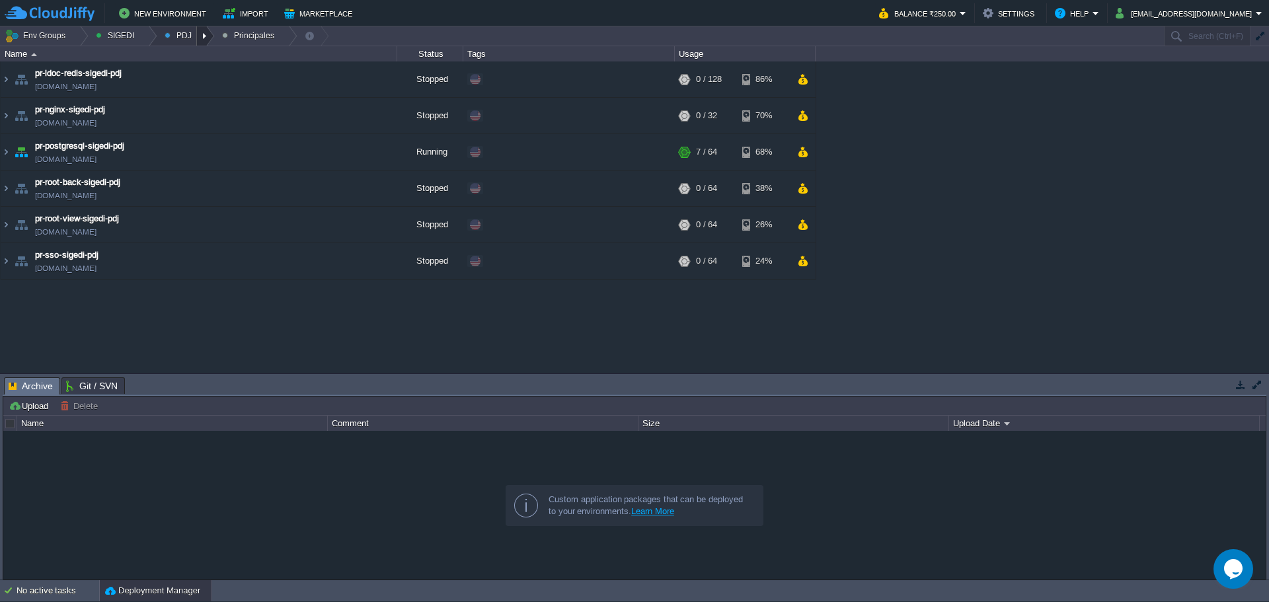
click at [197, 39] on div at bounding box center [206, 35] width 18 height 19
click at [196, 71] on span "Principales" at bounding box center [195, 72] width 42 height 10
click at [200, 42] on div at bounding box center [206, 35] width 18 height 19
click at [192, 52] on span "Ambientes" at bounding box center [194, 56] width 41 height 10
click at [250, 346] on div "maven - sie - [GEOGRAPHIC_DATA][US_STATE] [DOMAIN_NAME] Running SIEac SIEac/BCS…" at bounding box center [634, 216] width 1269 height 311
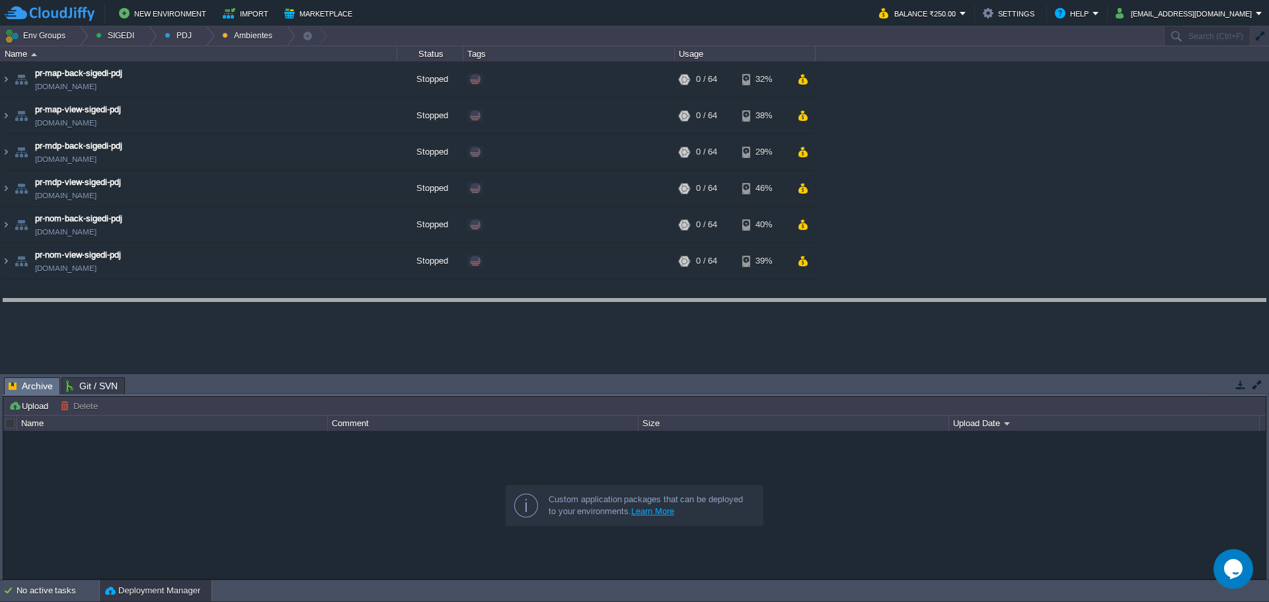
drag, startPoint x: 575, startPoint y: 378, endPoint x: 577, endPoint y: 302, distance: 76.0
